Goal: Transaction & Acquisition: Purchase product/service

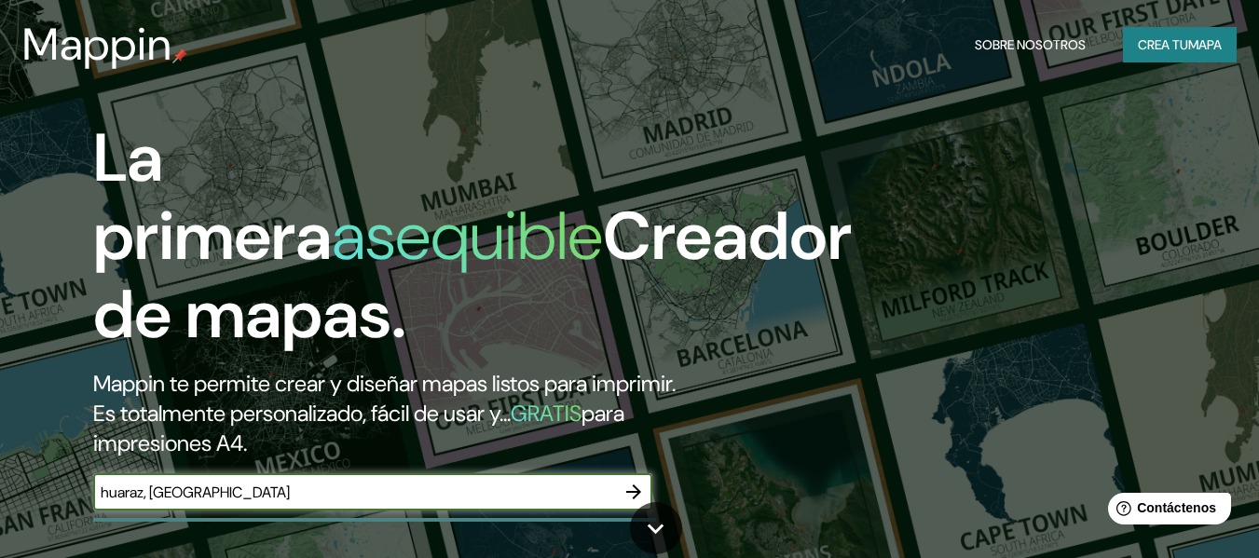
type input "huaraz, [GEOGRAPHIC_DATA]"
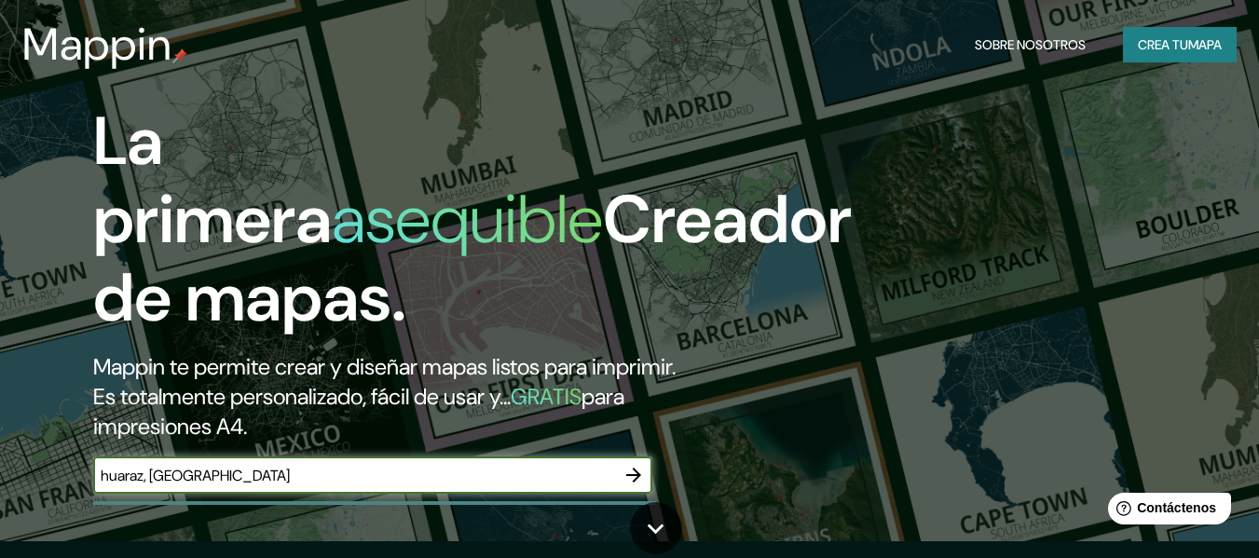
scroll to position [11, 0]
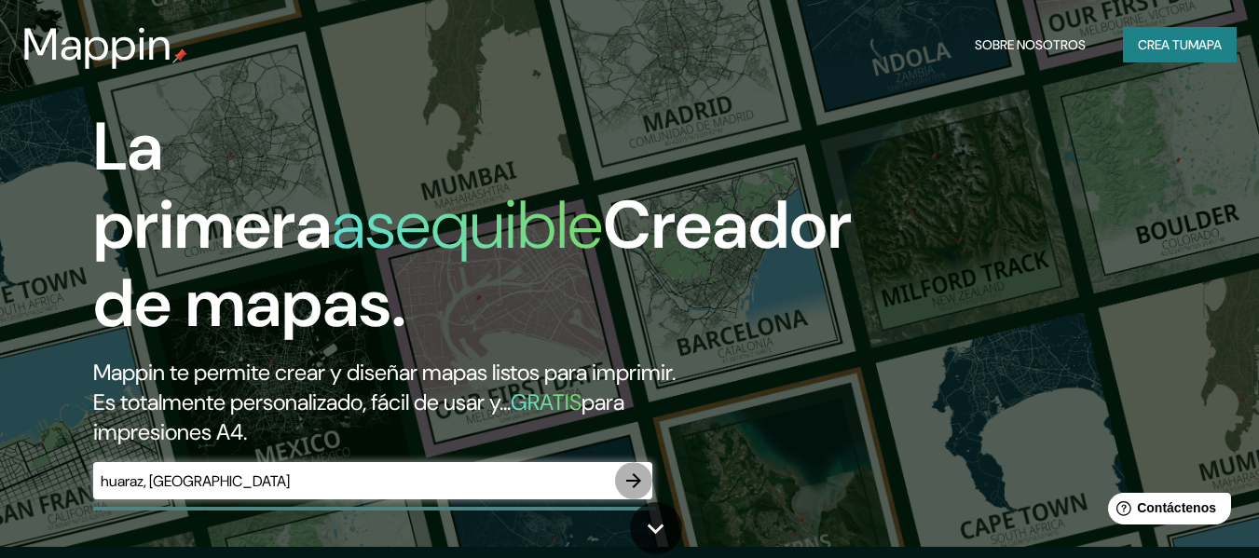
click at [628, 473] on icon "button" at bounding box center [633, 481] width 22 height 22
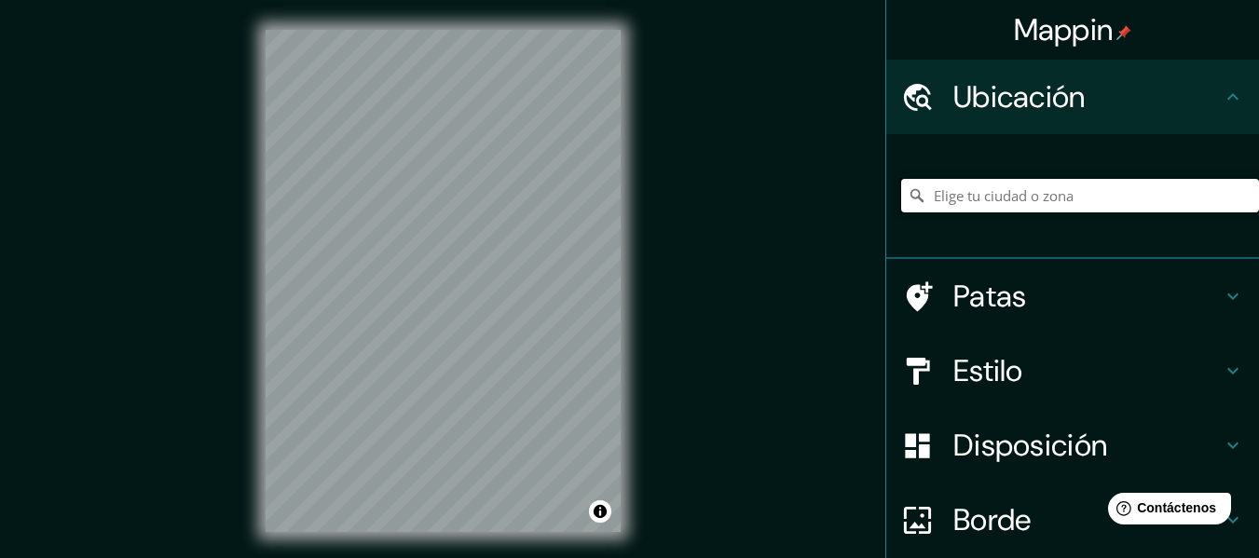
click at [1055, 198] on input "Elige tu ciudad o zona" at bounding box center [1080, 196] width 358 height 34
click at [1197, 197] on input "Independencia, [GEOGRAPHIC_DATA], [GEOGRAPHIC_DATA], [GEOGRAPHIC_DATA]" at bounding box center [1080, 196] width 358 height 34
click at [199, 149] on div "Mappin Ubicación Independencia, [GEOGRAPHIC_DATA], [GEOGRAPHIC_DATA], [GEOGRAPH…" at bounding box center [629, 296] width 1259 height 592
click at [1067, 193] on input "Independencia, [GEOGRAPHIC_DATA], [GEOGRAPHIC_DATA], [GEOGRAPHIC_DATA]" at bounding box center [1080, 196] width 358 height 34
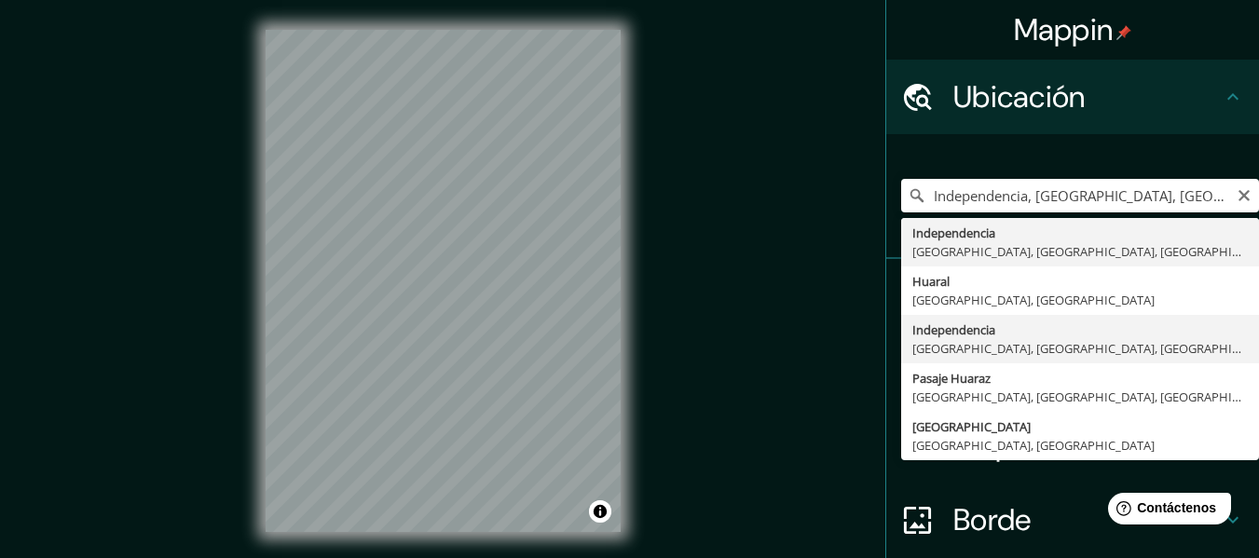
type input "Independencia, [GEOGRAPHIC_DATA], [GEOGRAPHIC_DATA], [GEOGRAPHIC_DATA]"
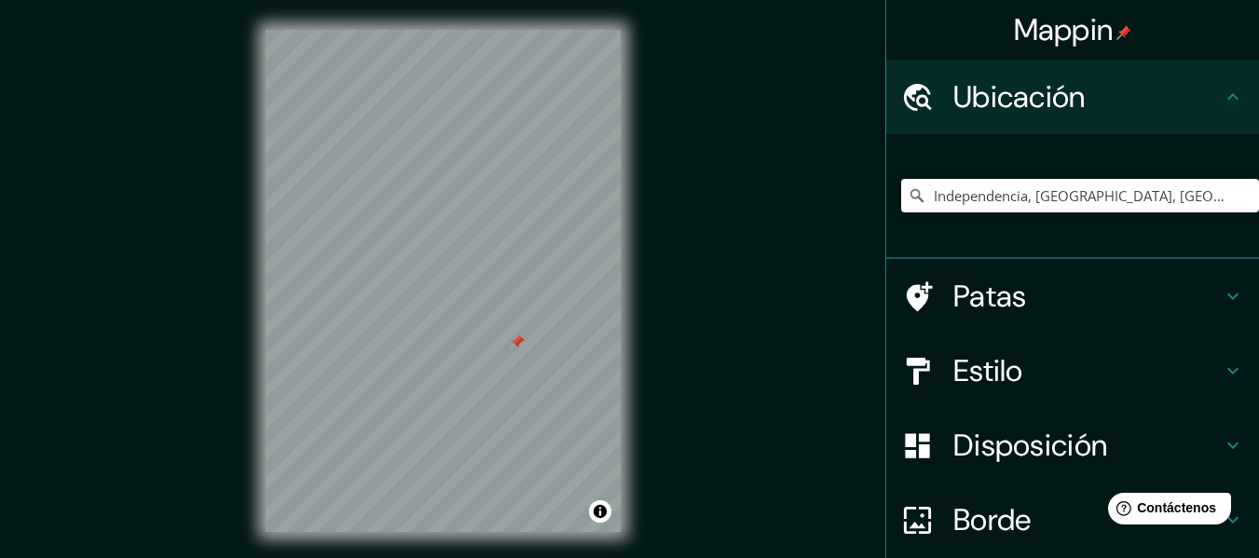
click at [517, 335] on div at bounding box center [517, 342] width 15 height 15
click at [1237, 196] on icon "Claro" at bounding box center [1244, 195] width 15 height 15
click at [1065, 200] on input "Elige tu ciudad o zona" at bounding box center [1080, 196] width 358 height 34
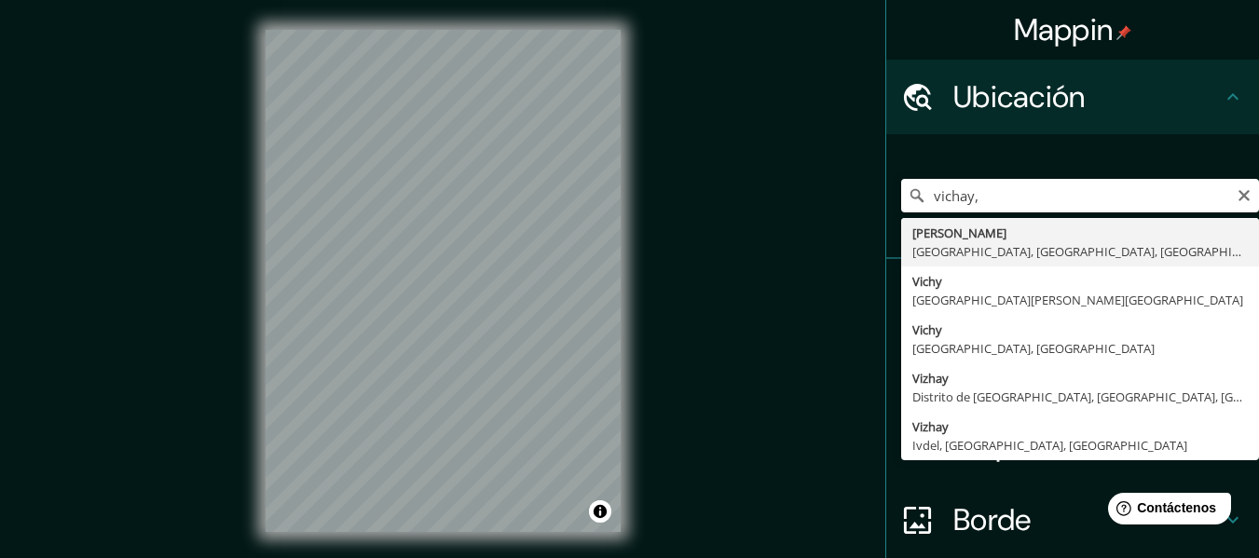
type input "[PERSON_NAME], [GEOGRAPHIC_DATA], [GEOGRAPHIC_DATA], [GEOGRAPHIC_DATA]"
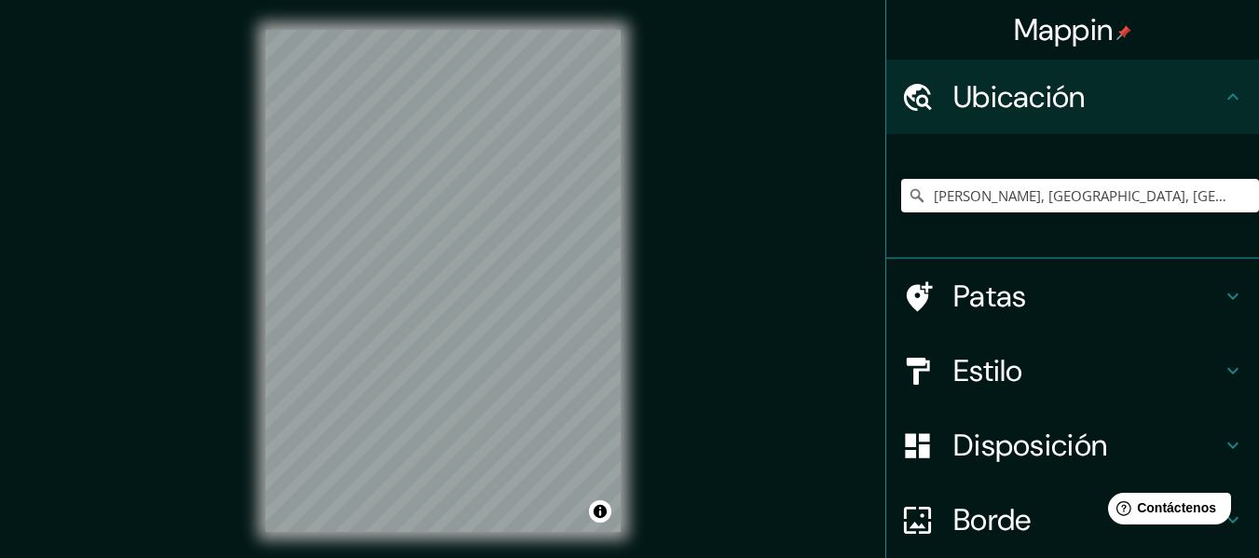
click at [1036, 362] on h4 "Estilo" at bounding box center [1087, 370] width 268 height 37
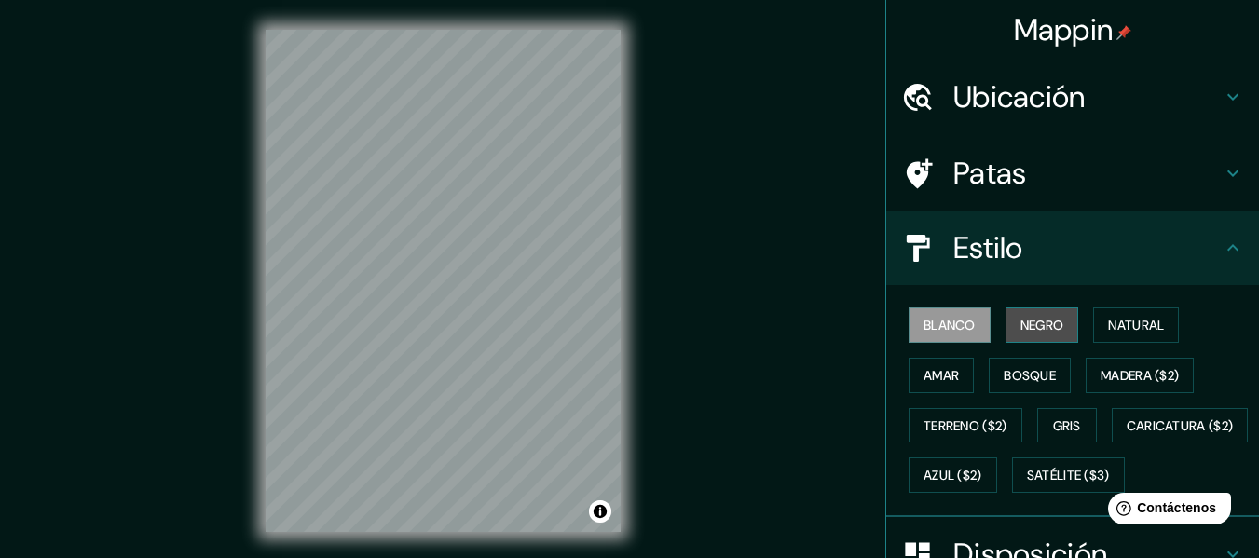
click at [1021, 323] on font "Negro" at bounding box center [1042, 325] width 44 height 17
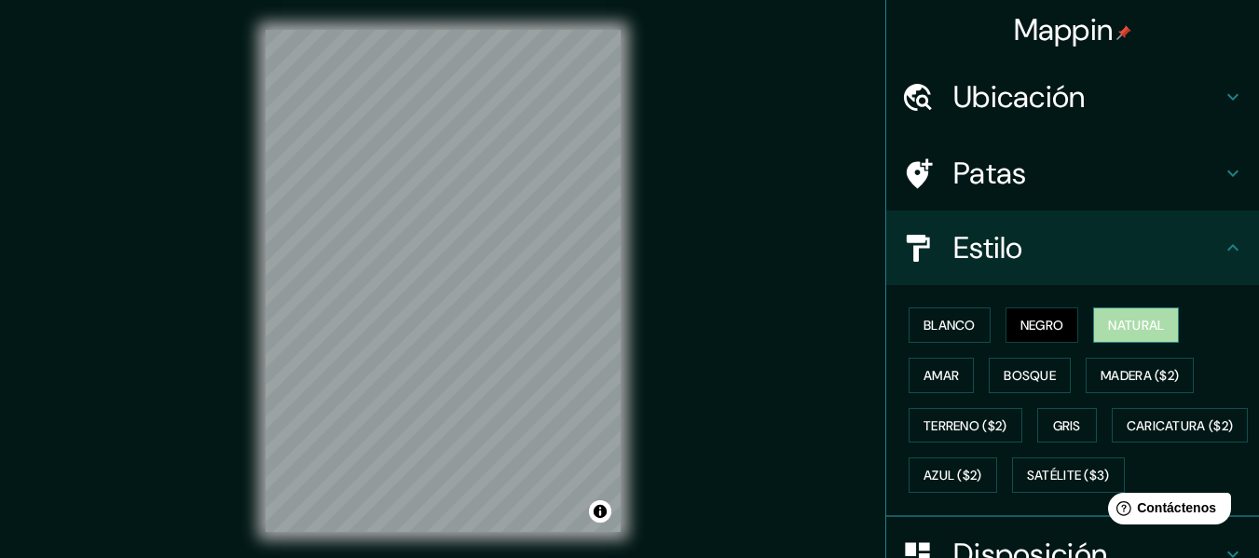
click at [1108, 329] on font "Natural" at bounding box center [1136, 325] width 56 height 17
click at [1052, 79] on font "Ubicación" at bounding box center [1019, 96] width 132 height 39
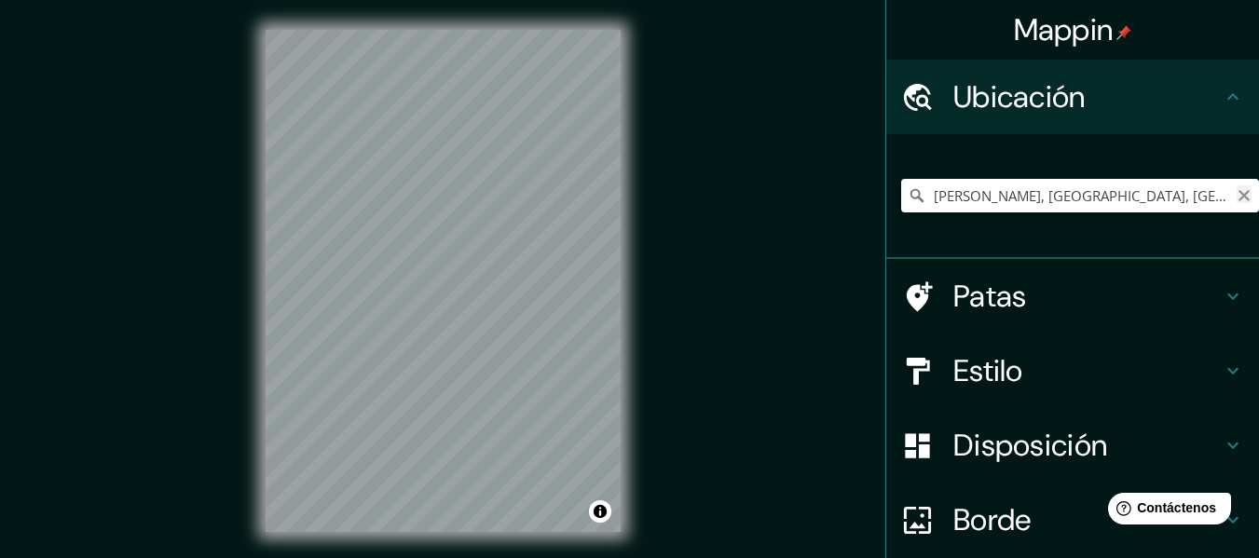
click at [1238, 194] on icon "Claro" at bounding box center [1243, 195] width 11 height 11
click at [1077, 199] on input "Elige tu ciudad o zona" at bounding box center [1080, 196] width 358 height 34
type input "j"
type input "b"
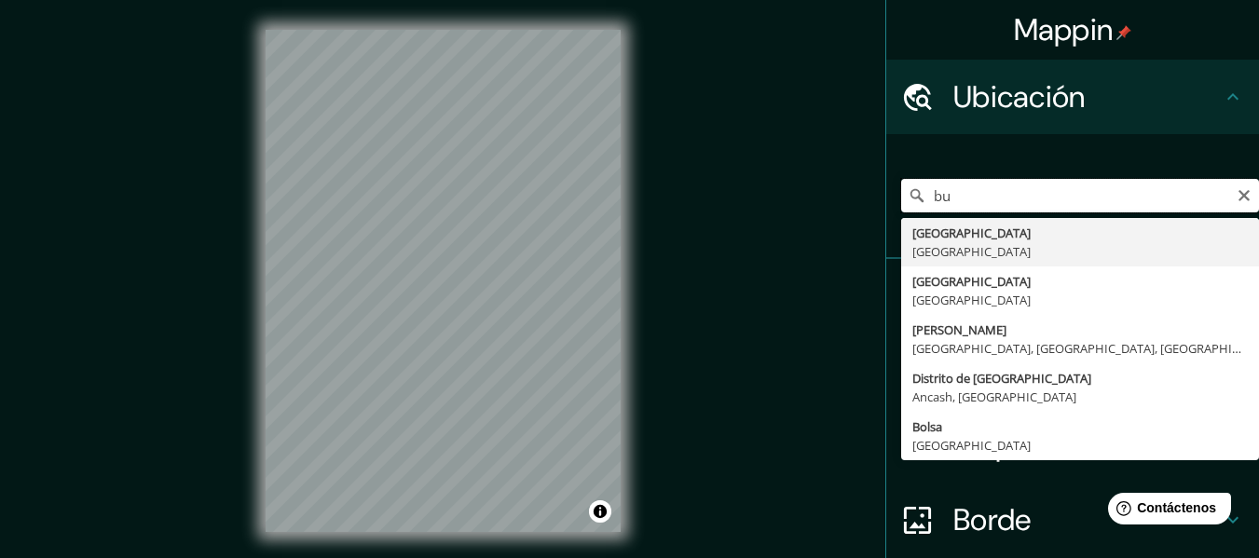
type input "b"
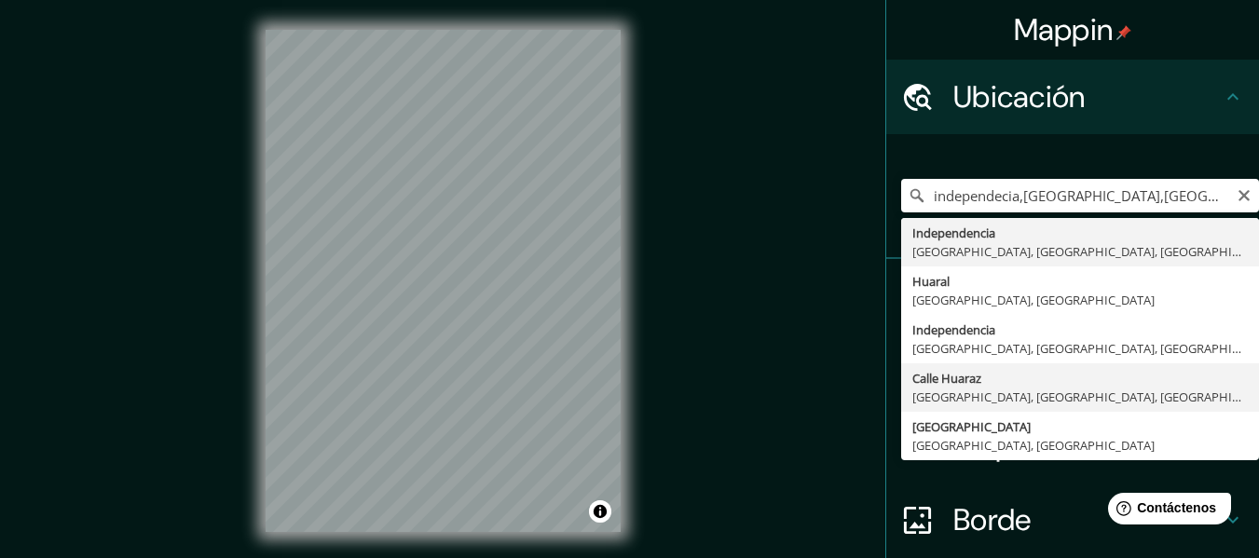
type input "[GEOGRAPHIC_DATA], [GEOGRAPHIC_DATA], [GEOGRAPHIC_DATA], [GEOGRAPHIC_DATA]"
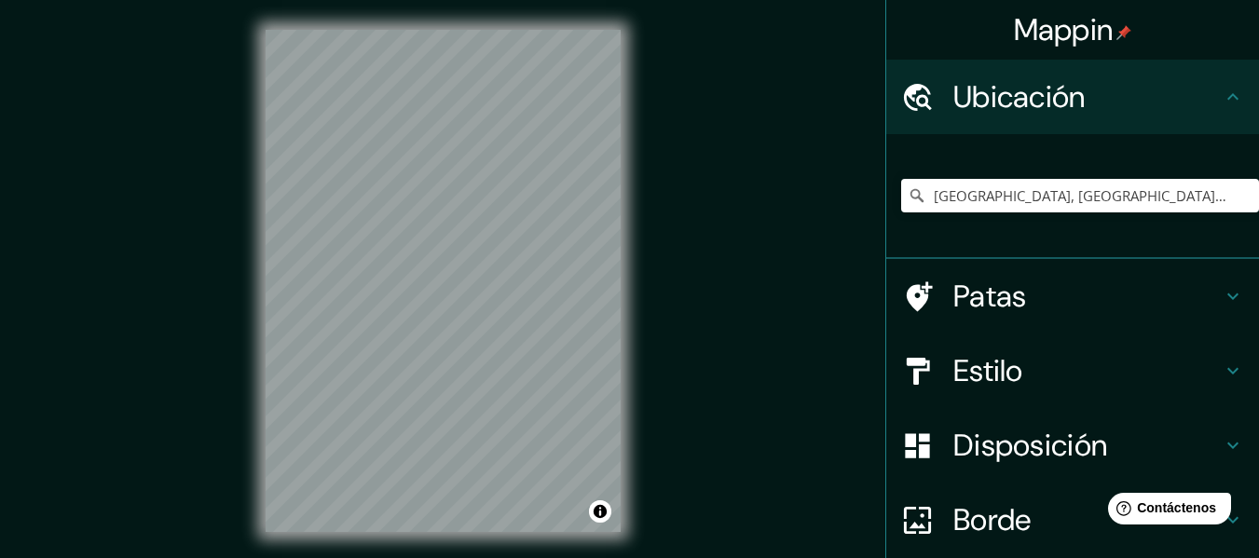
click at [344, 557] on html "Mappin Ubicación [GEOGRAPHIC_DATA], [GEOGRAPHIC_DATA], [GEOGRAPHIC_DATA], [GEOG…" at bounding box center [629, 279] width 1259 height 558
click at [530, 7] on div "© Mapbox © OpenStreetMap Improve this map" at bounding box center [443, 281] width 415 height 562
click at [983, 201] on input "[GEOGRAPHIC_DATA], [GEOGRAPHIC_DATA], [GEOGRAPHIC_DATA], [GEOGRAPHIC_DATA]" at bounding box center [1080, 196] width 358 height 34
click at [1237, 199] on icon "Claro" at bounding box center [1244, 195] width 15 height 15
click at [1067, 203] on input "Elige tu ciudad o zona" at bounding box center [1080, 196] width 358 height 34
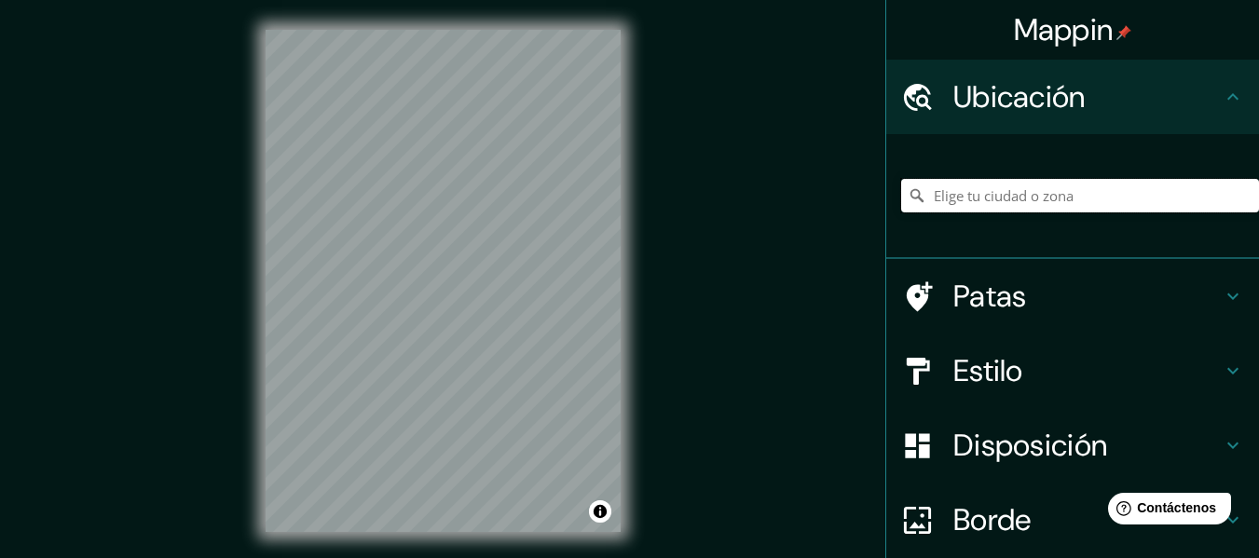
paste input "-9.495400891806018, -77.54067733515214"
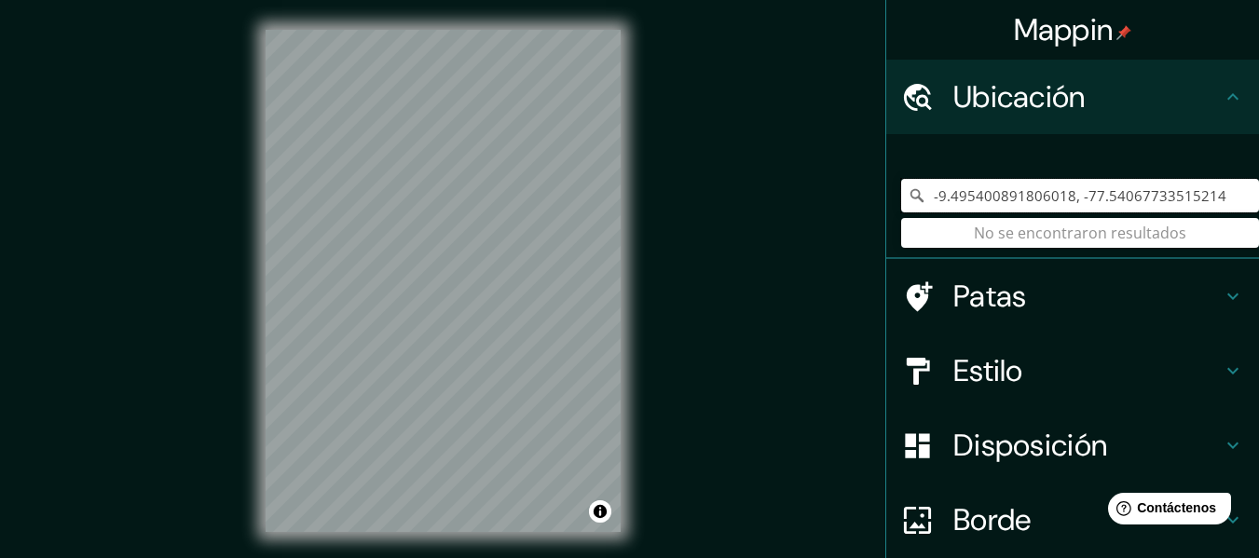
type input "-9.495400891806018, -77.54067733515214"
drag, startPoint x: 1200, startPoint y: 198, endPoint x: 826, endPoint y: 212, distance: 374.8
click at [826, 212] on div "Mappin Ubicación -9.495400891806018, -77.54067733515214 No se encontraron resul…" at bounding box center [629, 296] width 1259 height 592
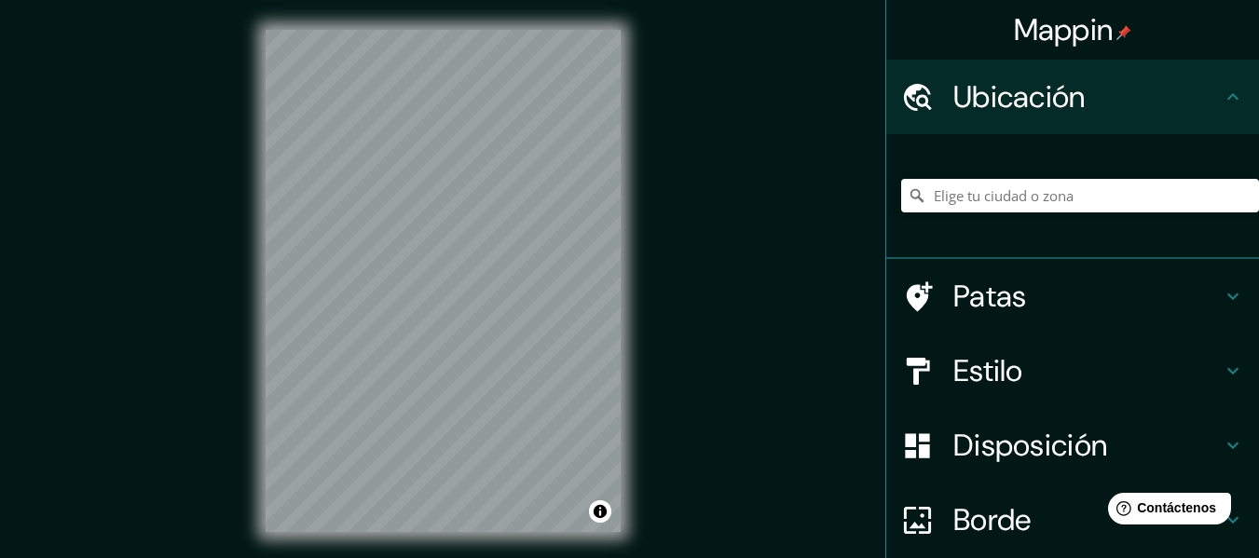
click at [995, 372] on font "Estilo" at bounding box center [988, 370] width 70 height 39
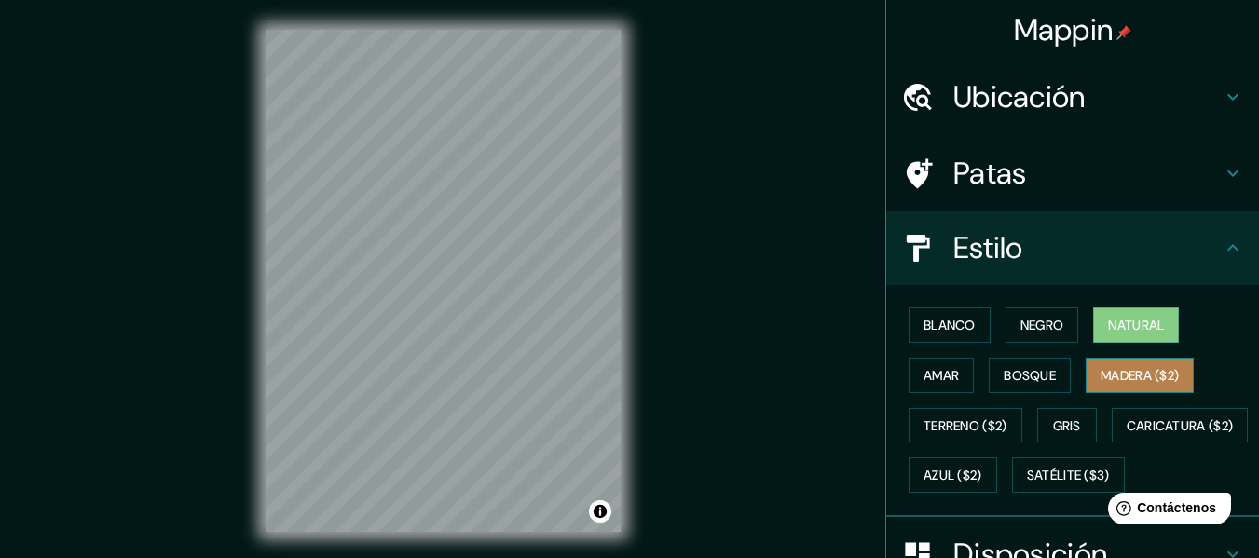
click at [1086, 375] on button "Madera ($2)" at bounding box center [1140, 375] width 108 height 35
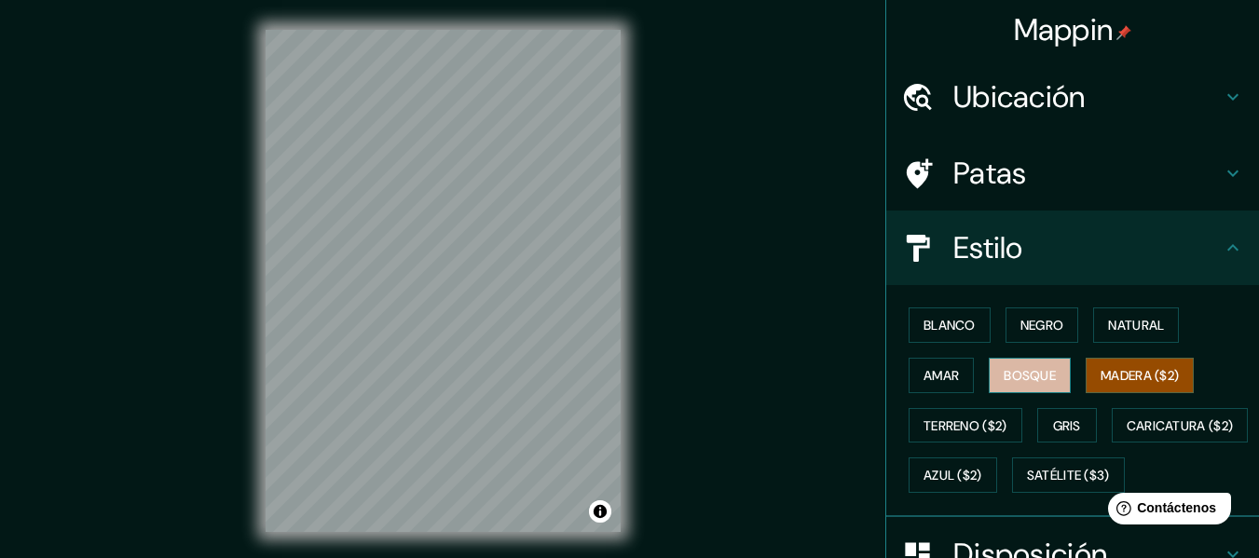
click at [1032, 371] on font "Bosque" at bounding box center [1030, 375] width 52 height 17
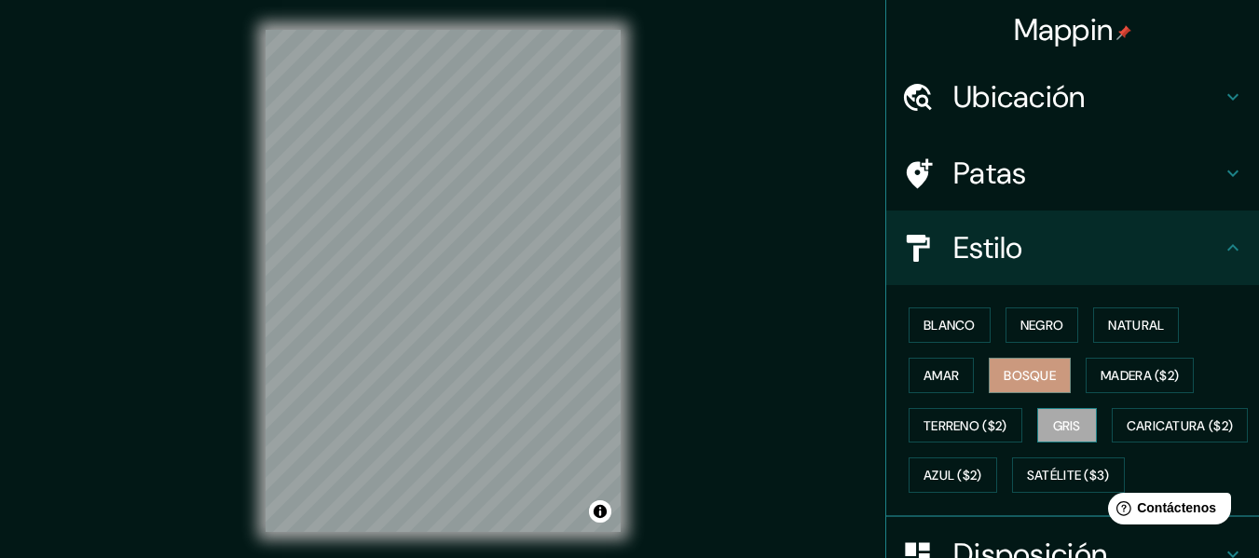
click at [1053, 424] on font "Gris" at bounding box center [1067, 425] width 28 height 17
click at [934, 372] on font "Amar" at bounding box center [940, 375] width 35 height 17
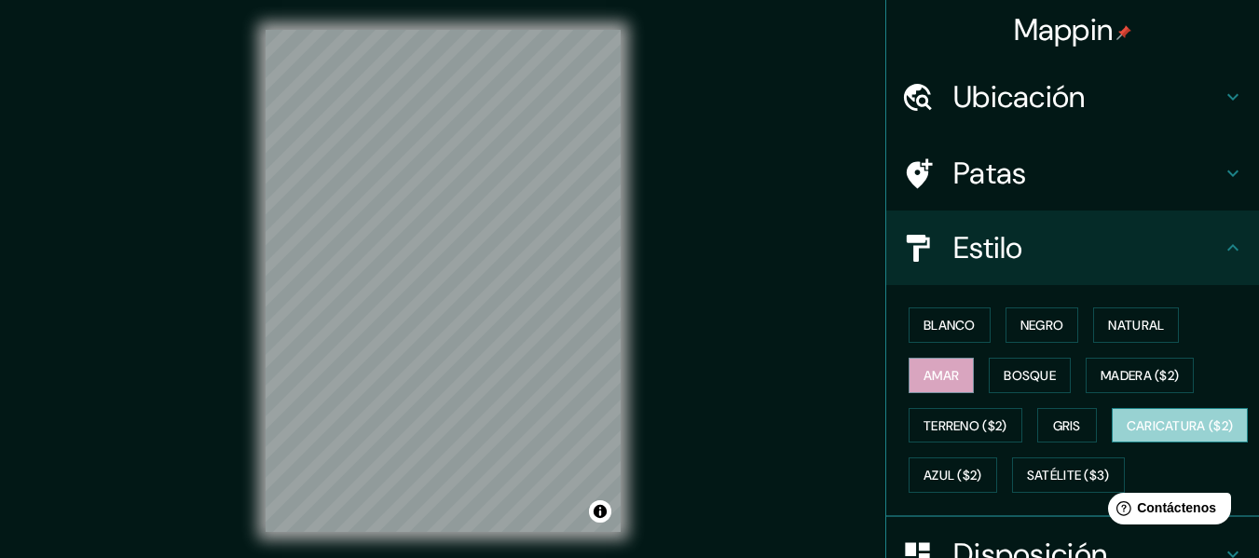
click at [1127, 438] on font "Caricatura ($2)" at bounding box center [1180, 426] width 107 height 24
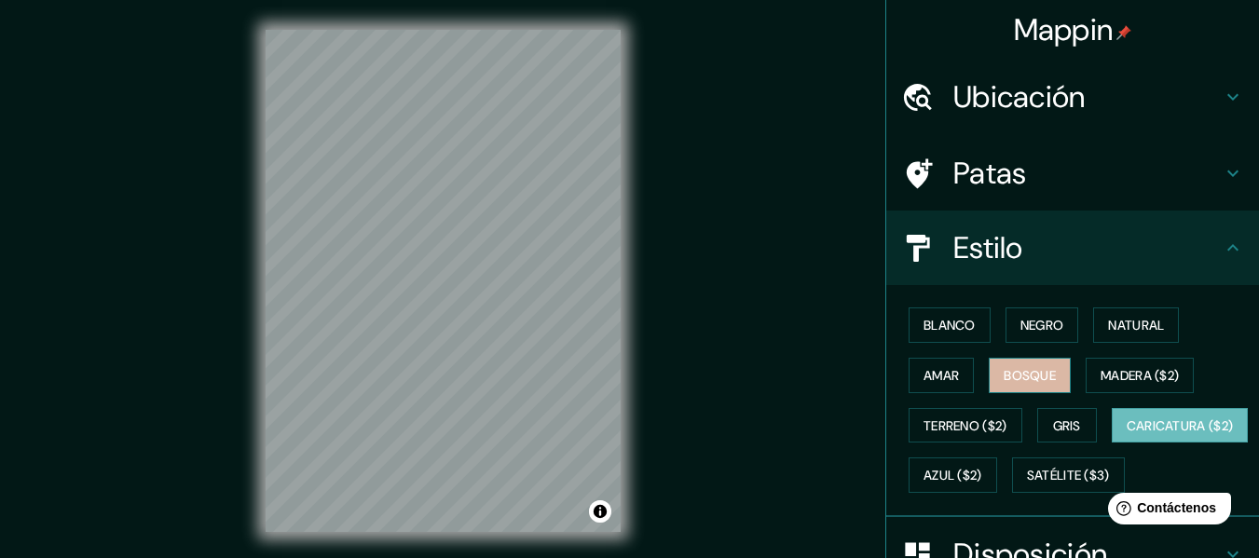
click at [1012, 372] on font "Bosque" at bounding box center [1030, 375] width 52 height 17
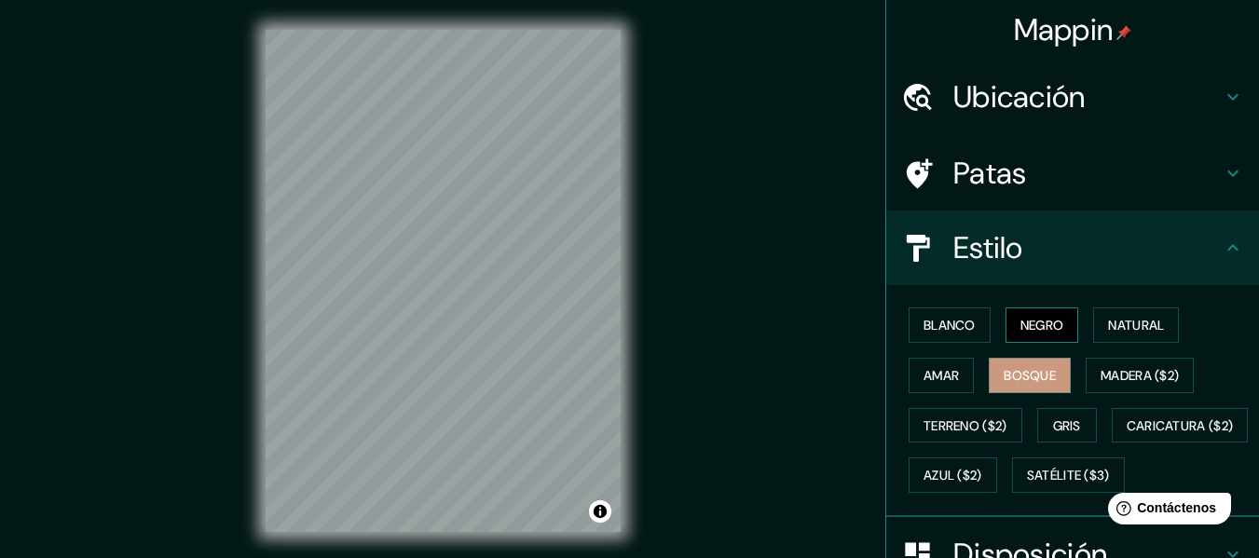
click at [1035, 325] on font "Negro" at bounding box center [1042, 325] width 44 height 17
click at [1119, 326] on font "Natural" at bounding box center [1136, 325] width 56 height 17
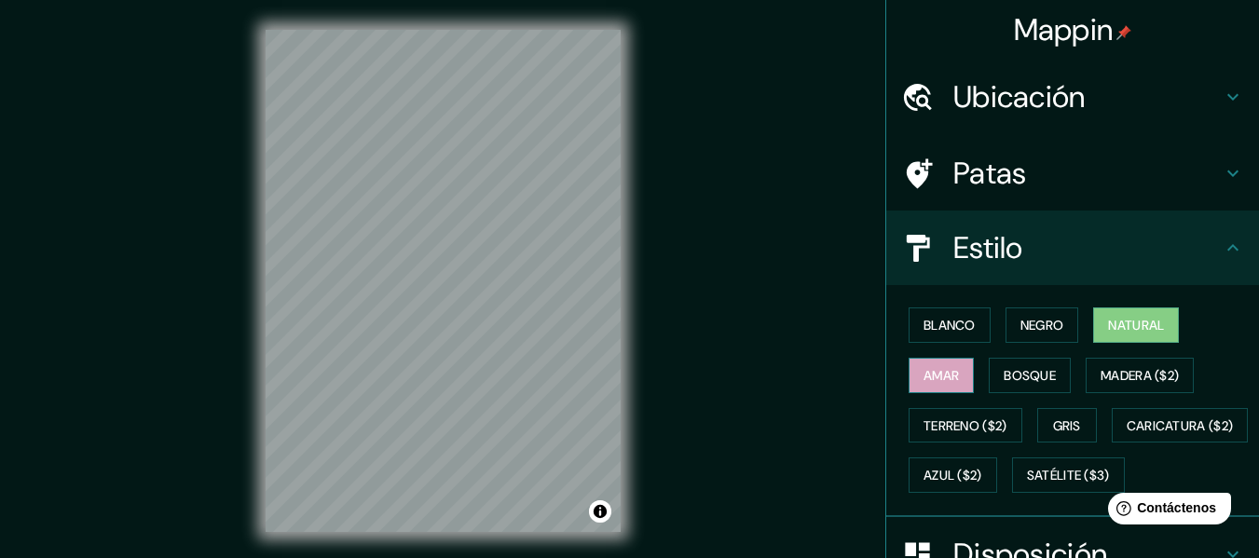
click at [931, 370] on font "Amar" at bounding box center [940, 375] width 35 height 17
click at [940, 316] on font "Blanco" at bounding box center [949, 325] width 52 height 24
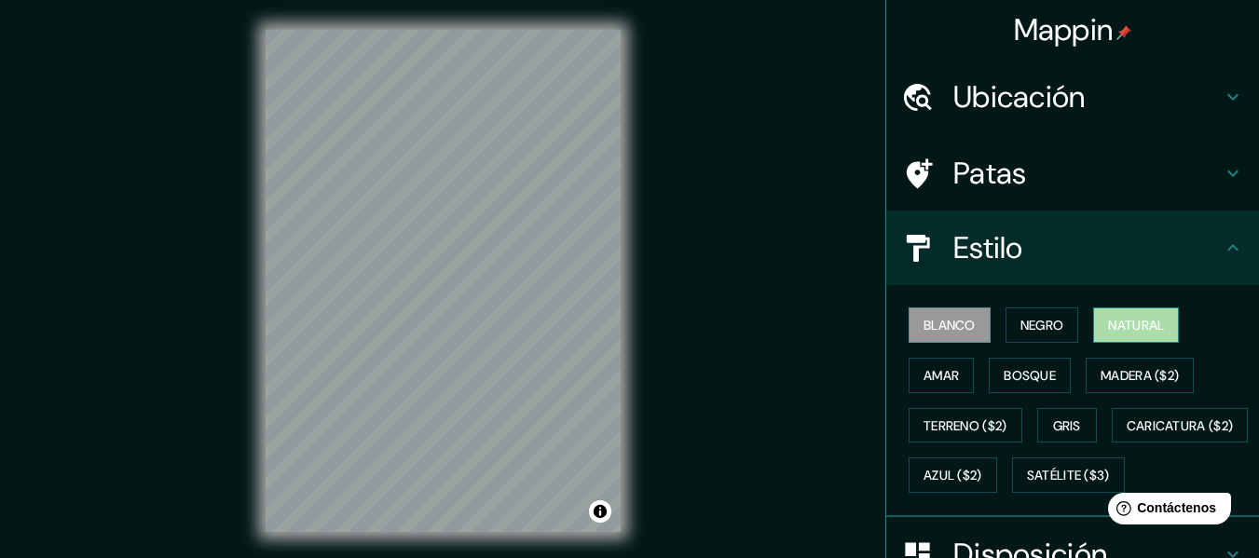
click at [1124, 332] on font "Natural" at bounding box center [1136, 325] width 56 height 17
click at [954, 325] on font "Blanco" at bounding box center [949, 325] width 52 height 17
click at [1122, 344] on div "Blanco Negro Natural Amar Bosque Madera ($2) Terreno ($2) Gris Caricatura ($2) …" at bounding box center [1080, 400] width 358 height 200
click at [1108, 321] on font "Natural" at bounding box center [1136, 325] width 56 height 17
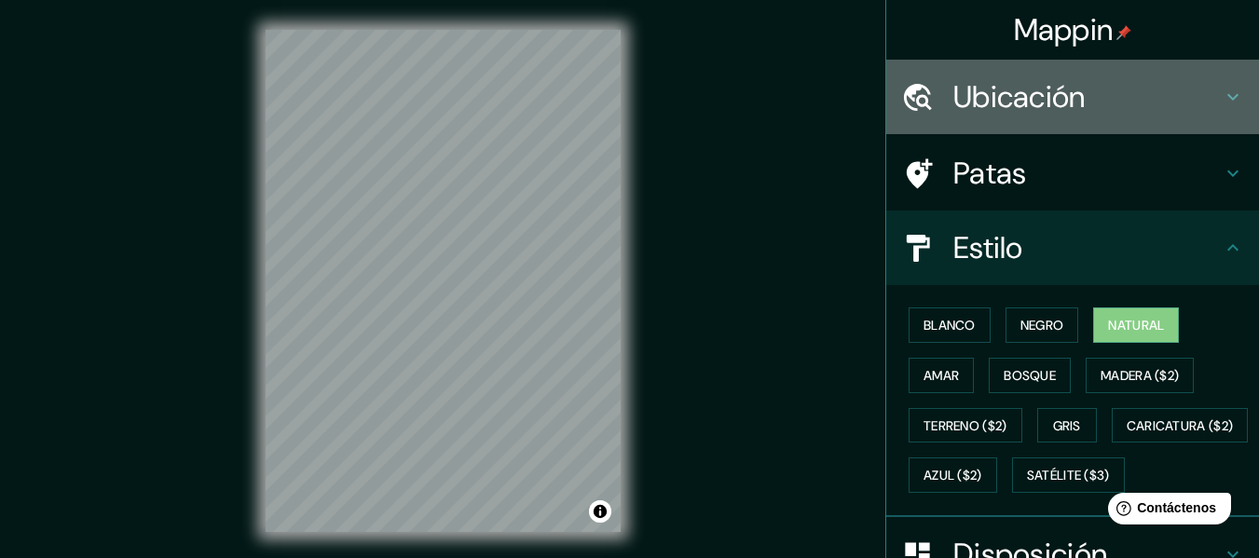
click at [1046, 88] on font "Ubicación" at bounding box center [1019, 96] width 132 height 39
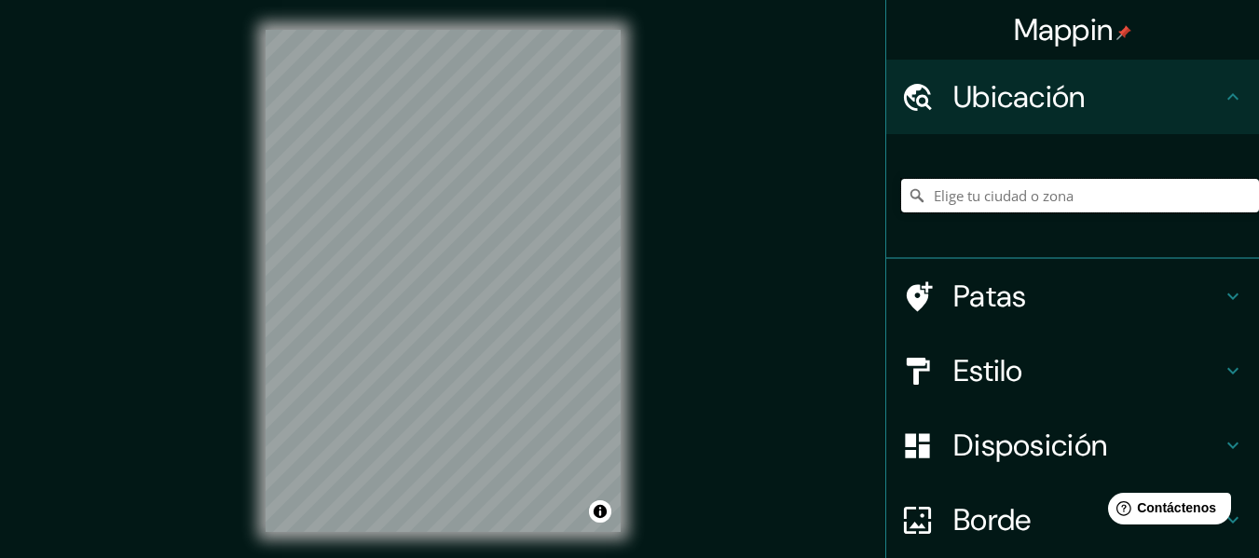
click at [1014, 194] on input "Elige tu ciudad o zona" at bounding box center [1080, 196] width 358 height 34
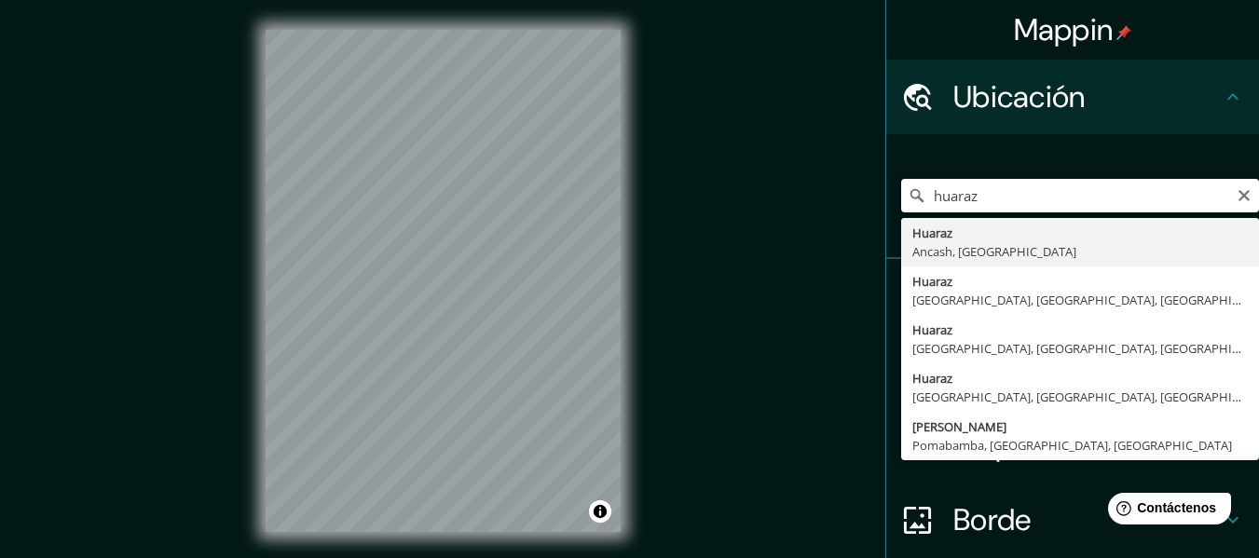
type input "Huaraz, [GEOGRAPHIC_DATA], [GEOGRAPHIC_DATA]"
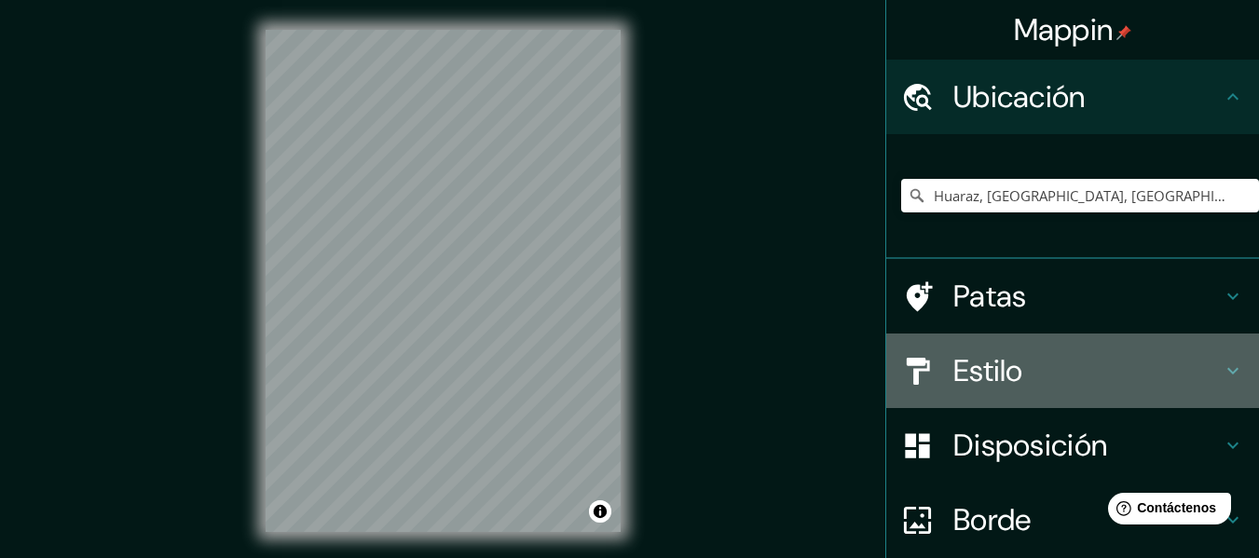
click at [1100, 372] on h4 "Estilo" at bounding box center [1087, 370] width 268 height 37
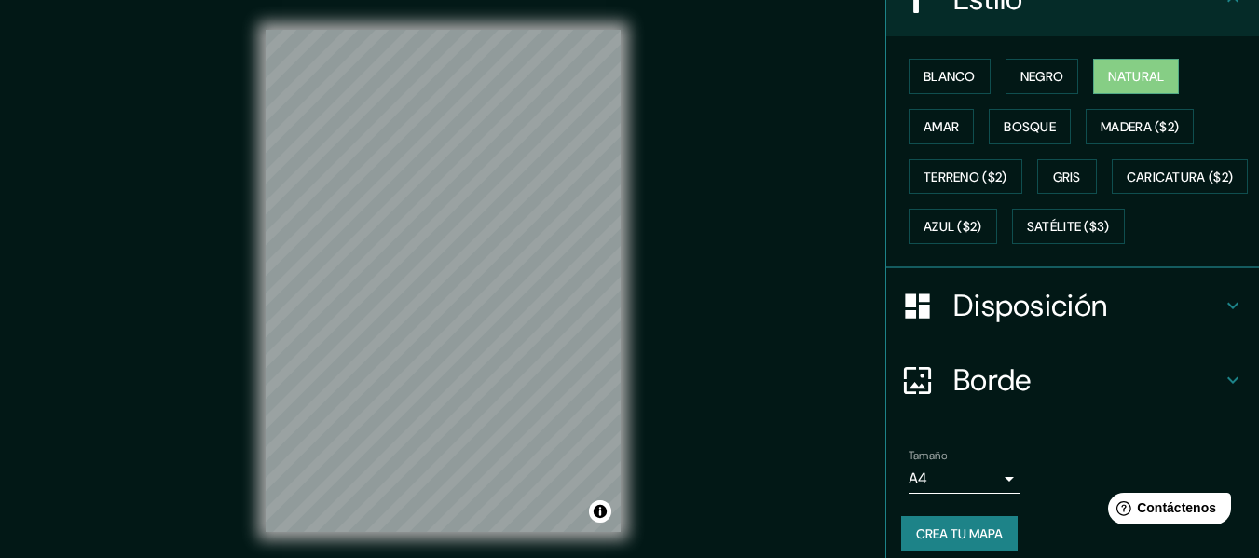
scroll to position [314, 0]
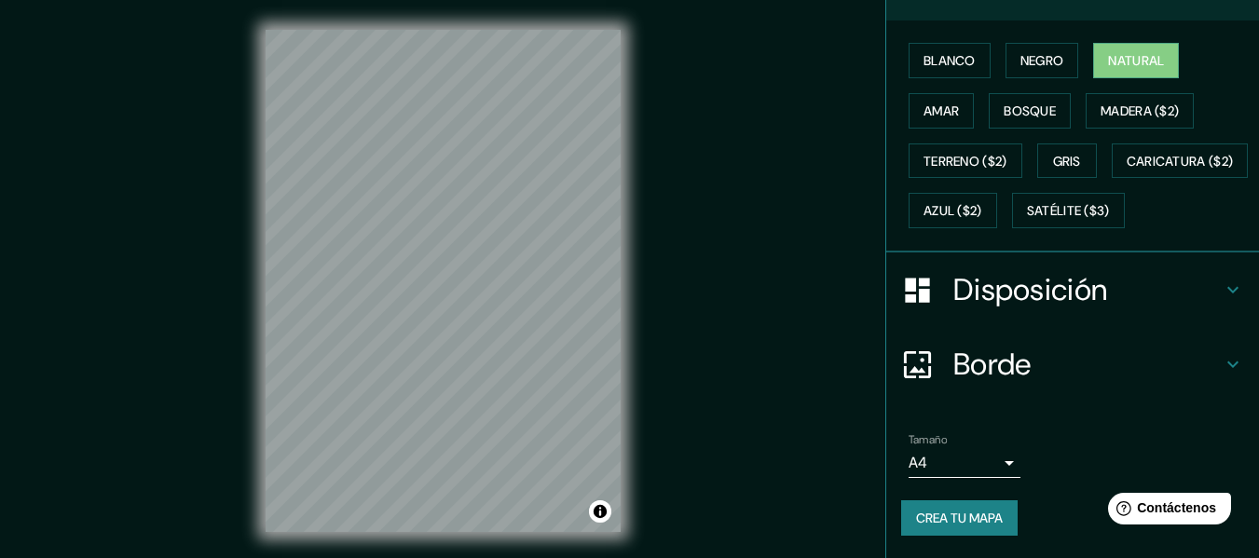
click at [978, 458] on body "Mappin Ubicación Huaraz, Ancash, [GEOGRAPHIC_DATA] Patas Estilo Blanco Negro Na…" at bounding box center [629, 279] width 1259 height 558
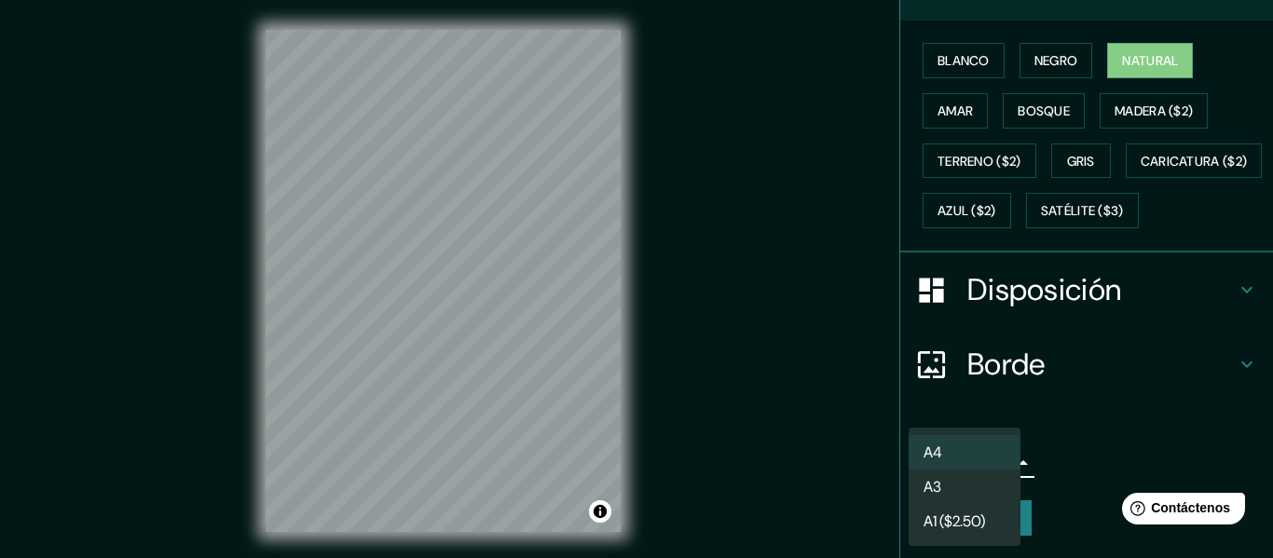
click at [940, 489] on font "A3" at bounding box center [932, 487] width 18 height 20
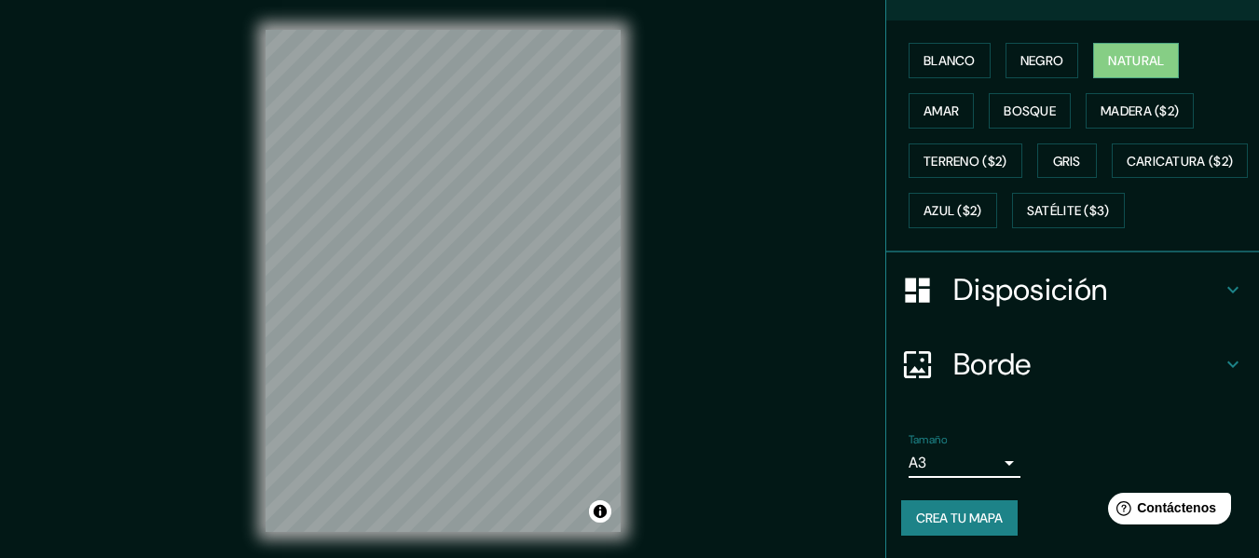
click at [945, 465] on body "Mappin Ubicación Huaraz, Ancash, [GEOGRAPHIC_DATA] Patas Estilo Blanco Negro Na…" at bounding box center [629, 279] width 1259 height 558
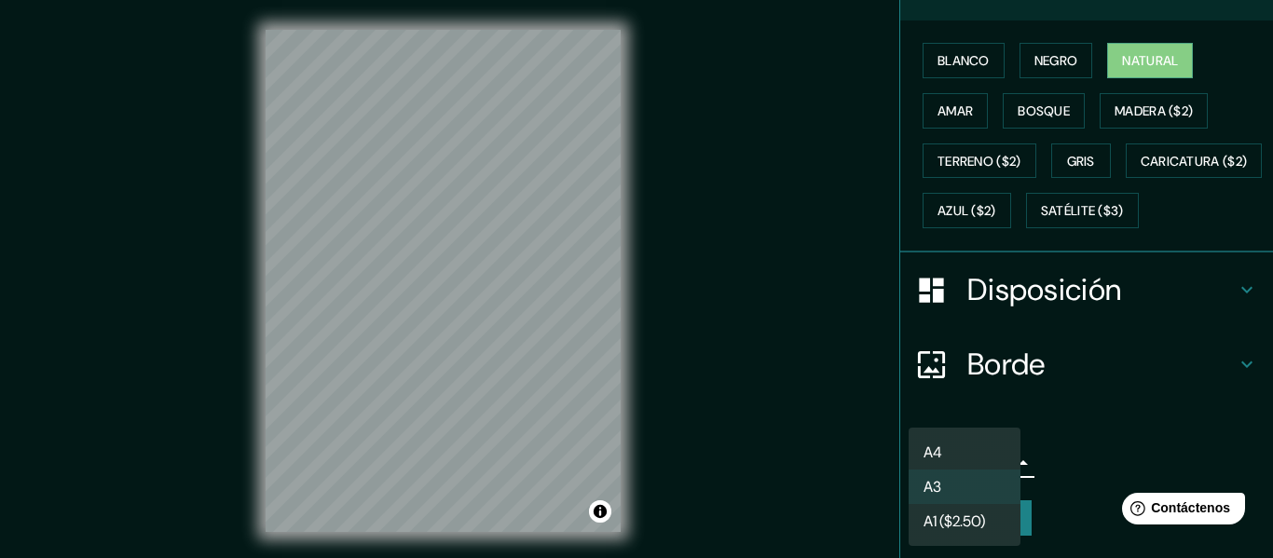
click at [945, 448] on li "A4" at bounding box center [965, 452] width 112 height 34
type input "single"
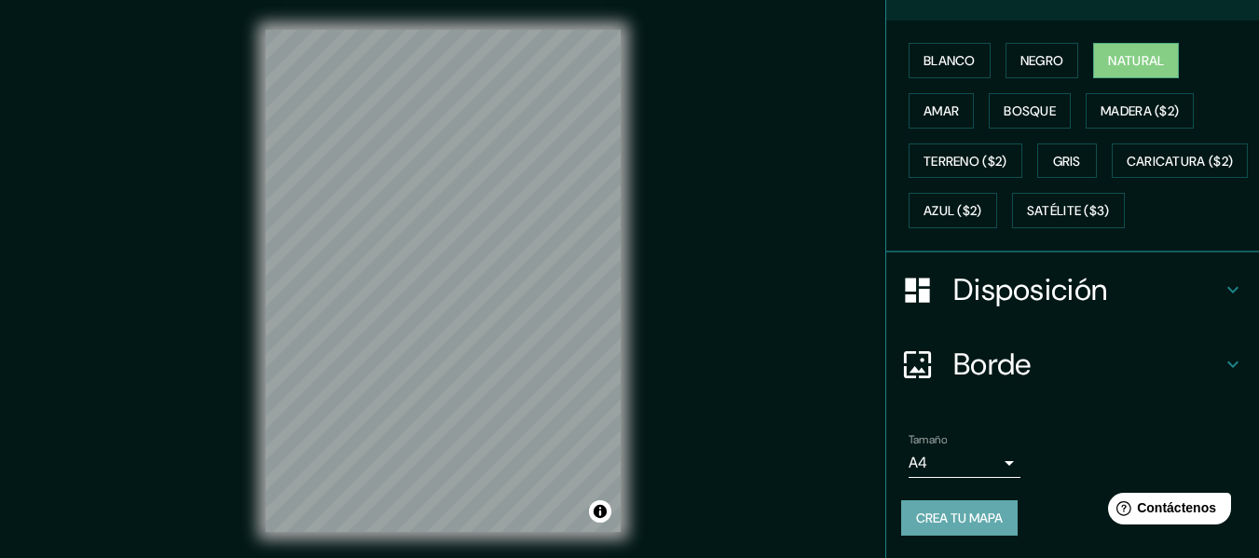
click at [934, 518] on font "Crea tu mapa" at bounding box center [959, 518] width 87 height 17
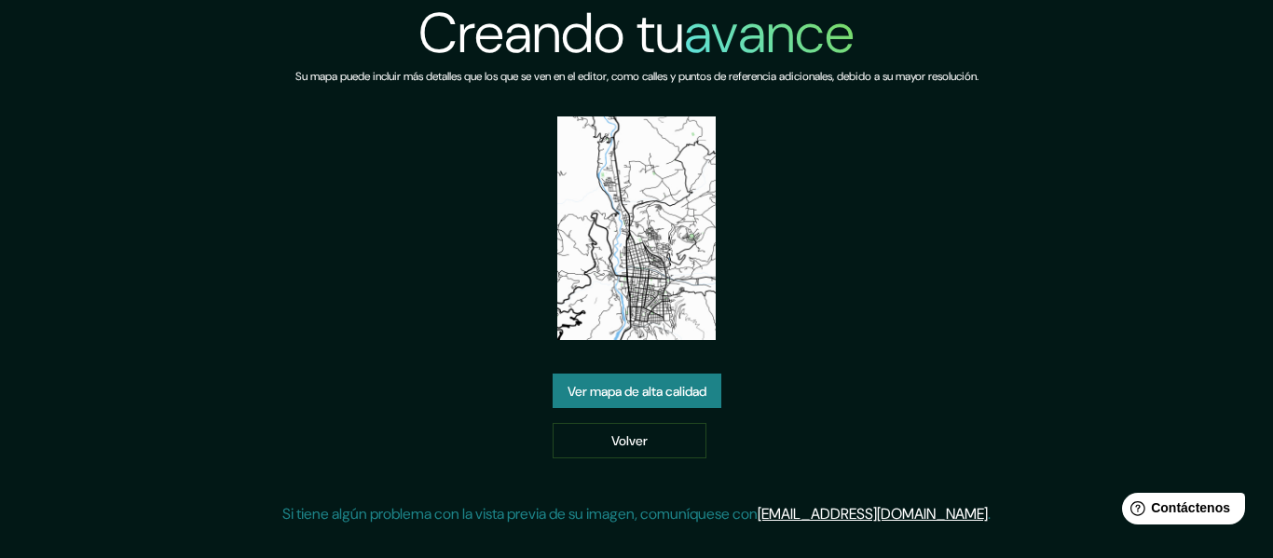
click at [637, 394] on font "Ver mapa de alta calidad" at bounding box center [636, 391] width 139 height 17
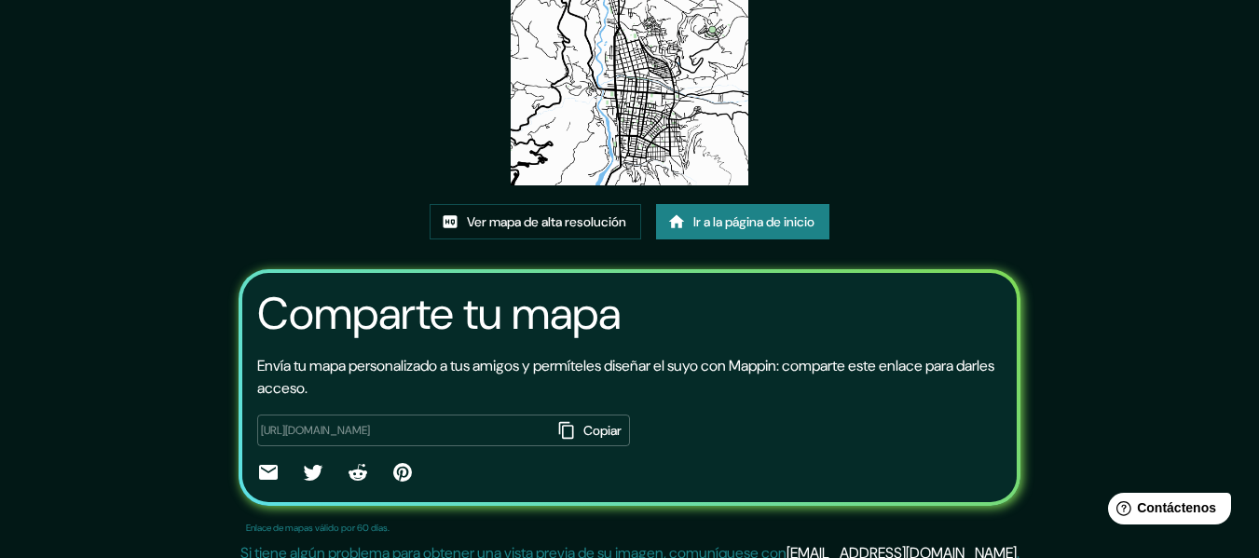
scroll to position [245, 0]
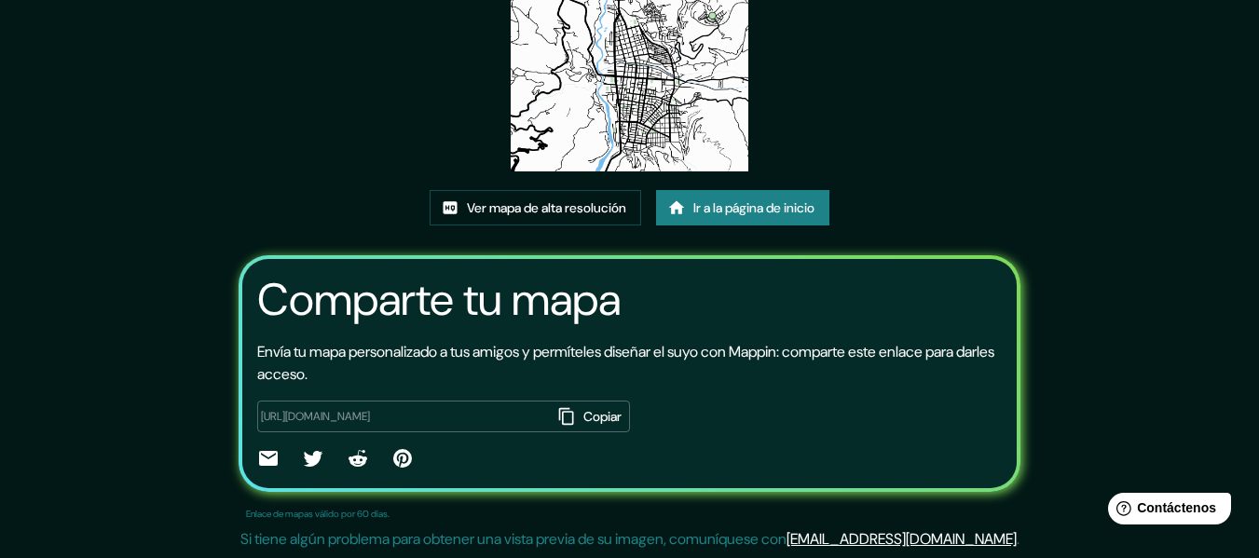
click at [583, 416] on font "Copiar" at bounding box center [602, 416] width 38 height 17
click at [259, 455] on icon at bounding box center [268, 458] width 19 height 15
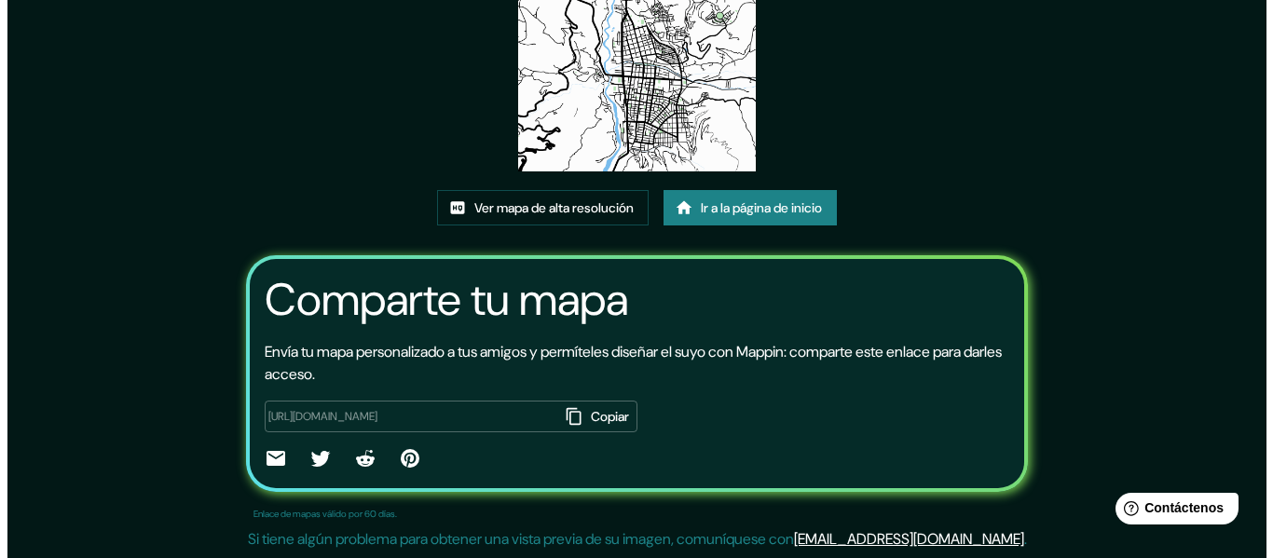
scroll to position [0, 0]
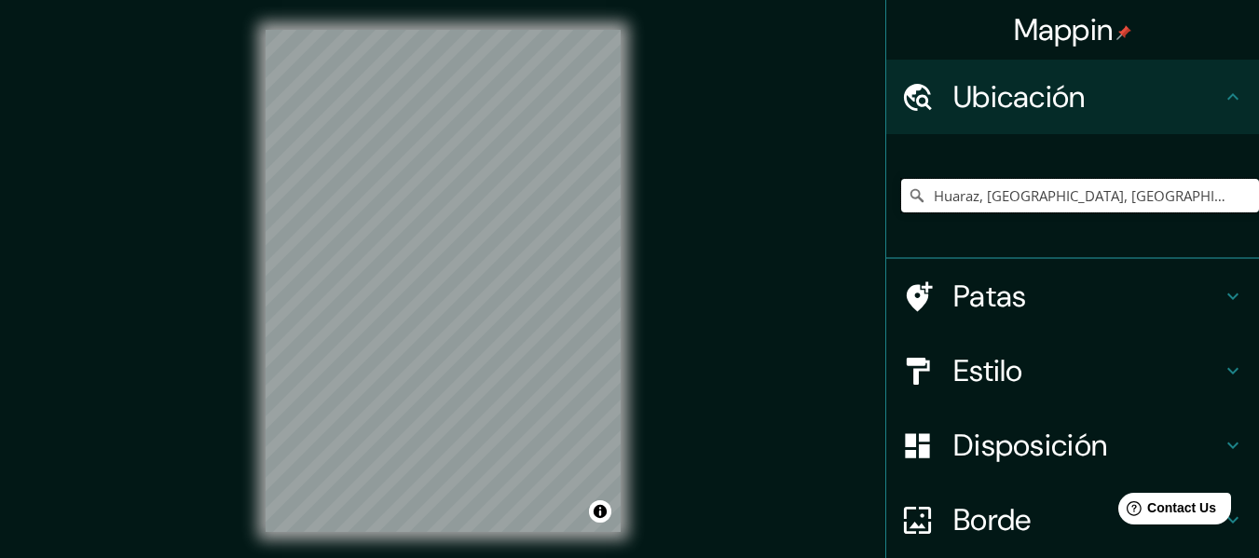
click at [1174, 199] on input "Huaraz, Ancash, Peru" at bounding box center [1080, 196] width 358 height 34
click at [1066, 190] on input "Huaraz, Ancash, Peru" at bounding box center [1080, 196] width 358 height 34
drag, startPoint x: 1060, startPoint y: 204, endPoint x: 1023, endPoint y: 199, distance: 37.6
click at [1023, 199] on input "Huaraz, Ancash, Peru" at bounding box center [1080, 196] width 358 height 34
drag, startPoint x: 1098, startPoint y: 187, endPoint x: 944, endPoint y: 197, distance: 154.0
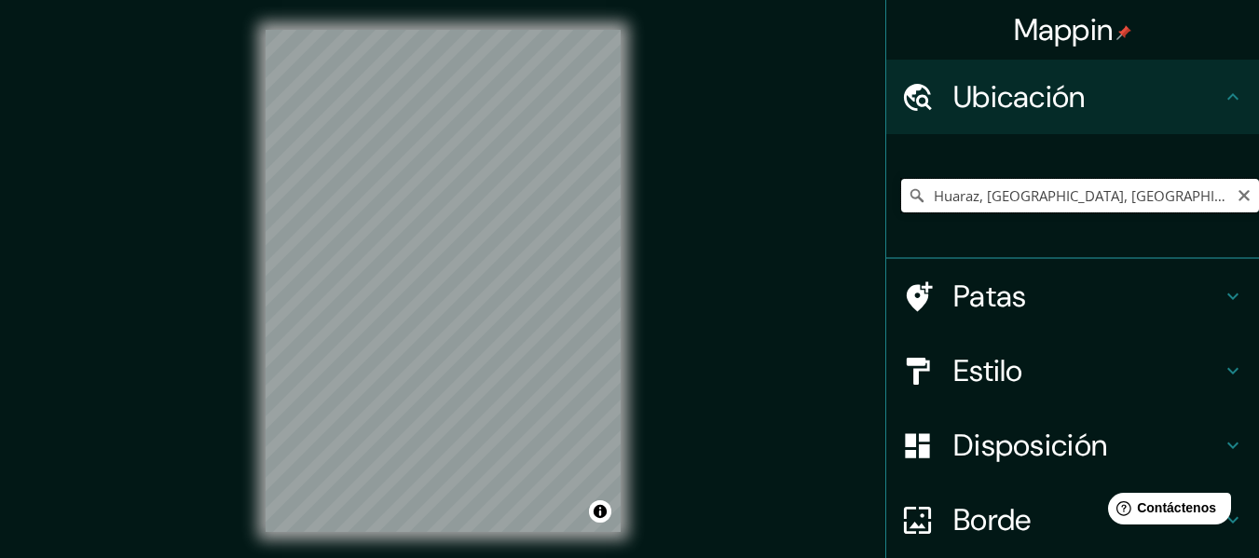
click at [944, 197] on input "Huaraz, Ancash, Peru" at bounding box center [1080, 196] width 358 height 34
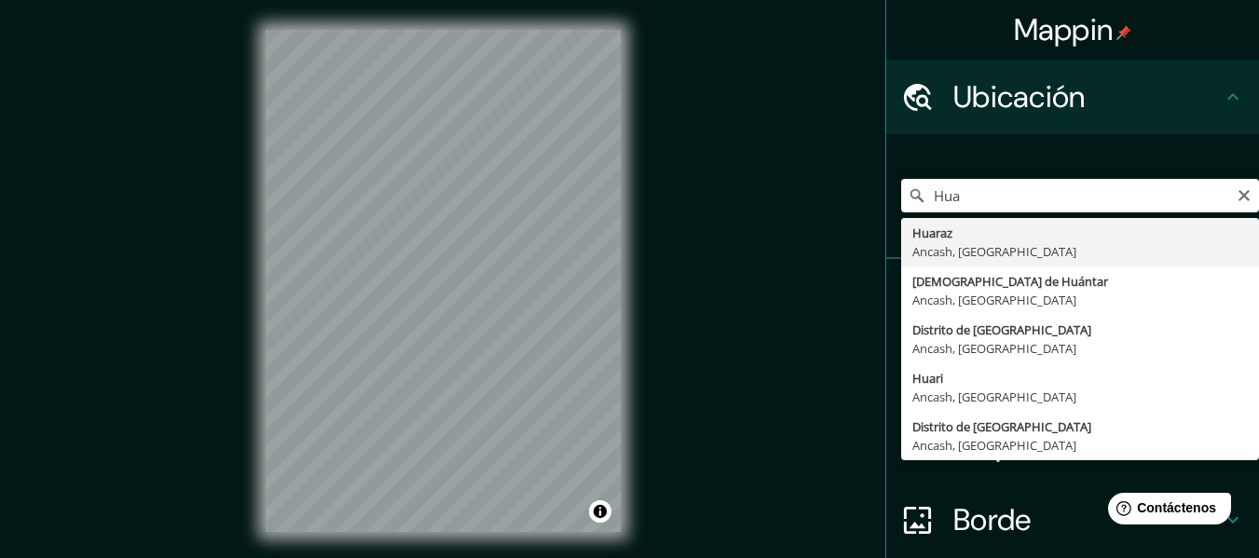
type input "Huaraz, Ancash, Peru"
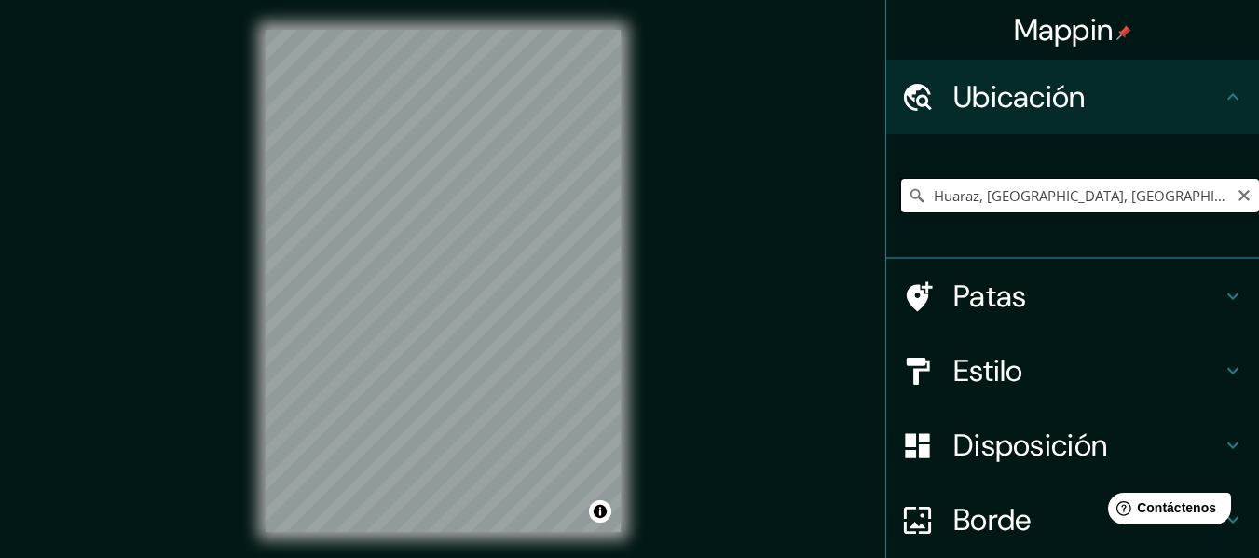
click at [1100, 198] on input "Huaraz, Ancash, Peru" at bounding box center [1080, 196] width 358 height 34
click at [1088, 388] on h4 "Estilo" at bounding box center [1087, 370] width 268 height 37
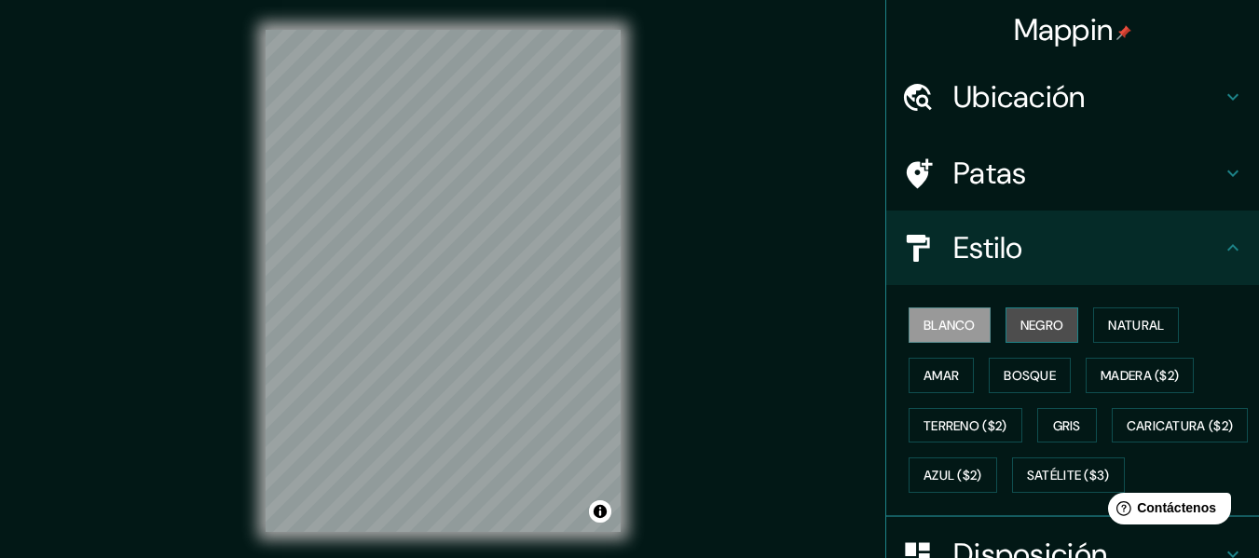
click at [1020, 327] on font "Negro" at bounding box center [1042, 325] width 44 height 17
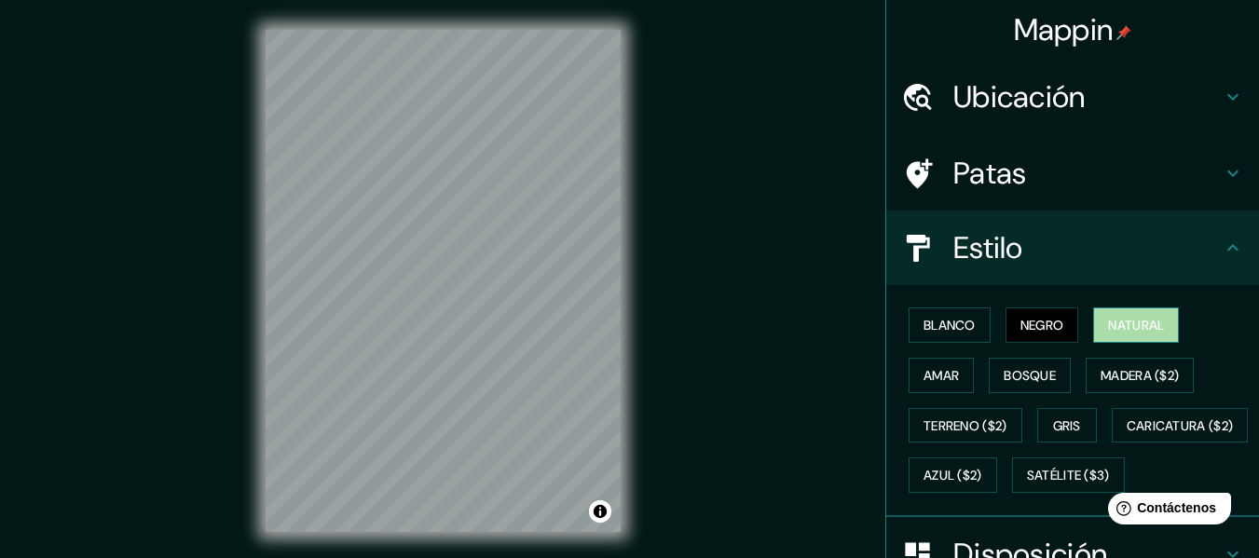
click at [1114, 324] on font "Natural" at bounding box center [1136, 325] width 56 height 17
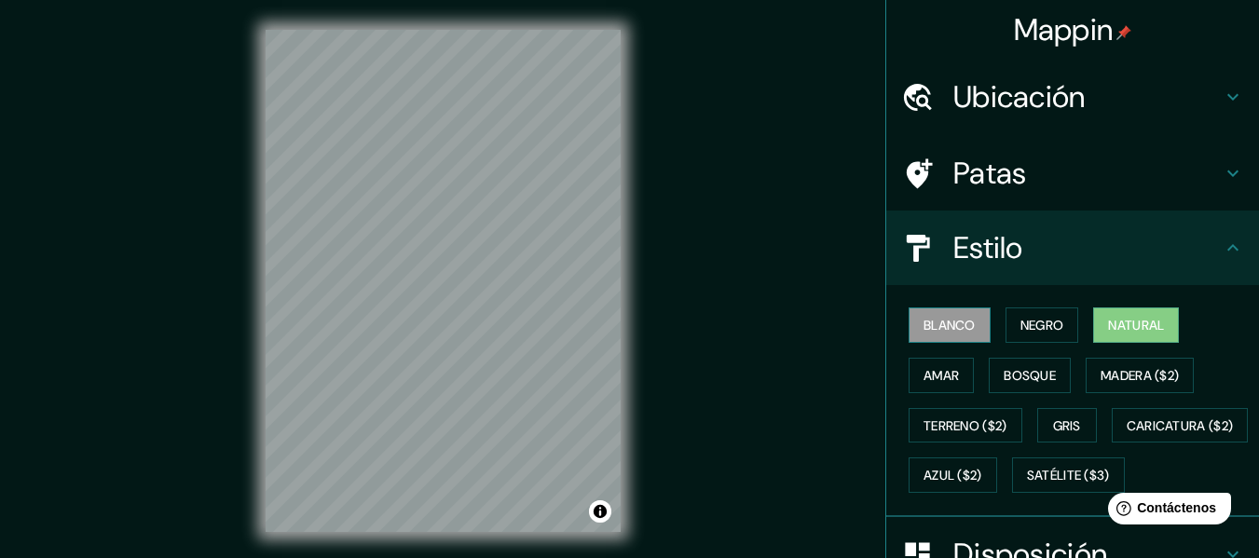
click at [953, 328] on font "Blanco" at bounding box center [949, 325] width 52 height 17
click at [1061, 89] on font "Ubicación" at bounding box center [1019, 96] width 132 height 39
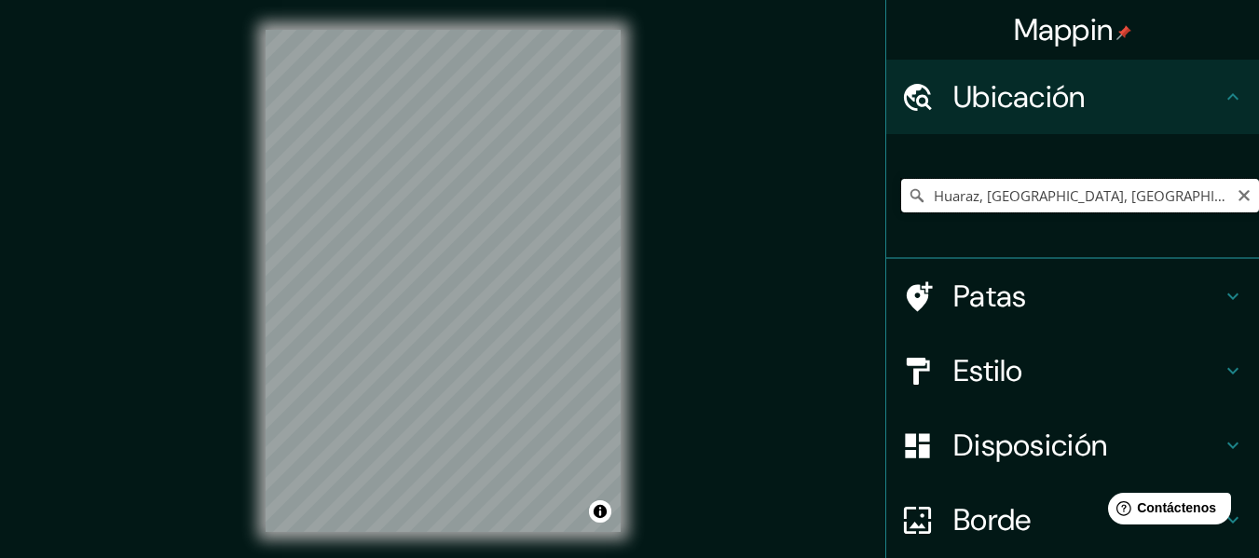
click at [985, 194] on input "Huaraz, Ancash, Peru" at bounding box center [1080, 196] width 358 height 34
drag, startPoint x: 1059, startPoint y: 197, endPoint x: 1035, endPoint y: 197, distance: 24.2
click at [1035, 197] on input "Huaraz, Ancash, Peru" at bounding box center [1080, 196] width 358 height 34
click at [1068, 195] on input "Huaraz, [GEOGRAPHIC_DATA], [GEOGRAPHIC_DATA]" at bounding box center [1080, 196] width 358 height 34
drag, startPoint x: 1068, startPoint y: 195, endPoint x: 909, endPoint y: 195, distance: 159.3
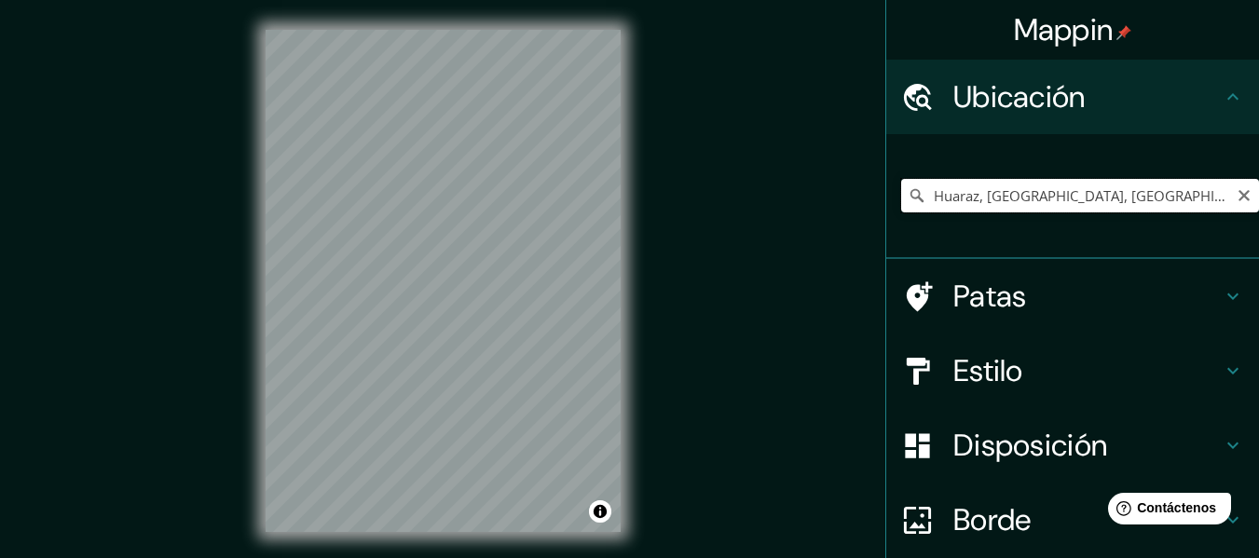
click at [909, 195] on div "Huaraz, [GEOGRAPHIC_DATA], [GEOGRAPHIC_DATA]" at bounding box center [1080, 196] width 358 height 34
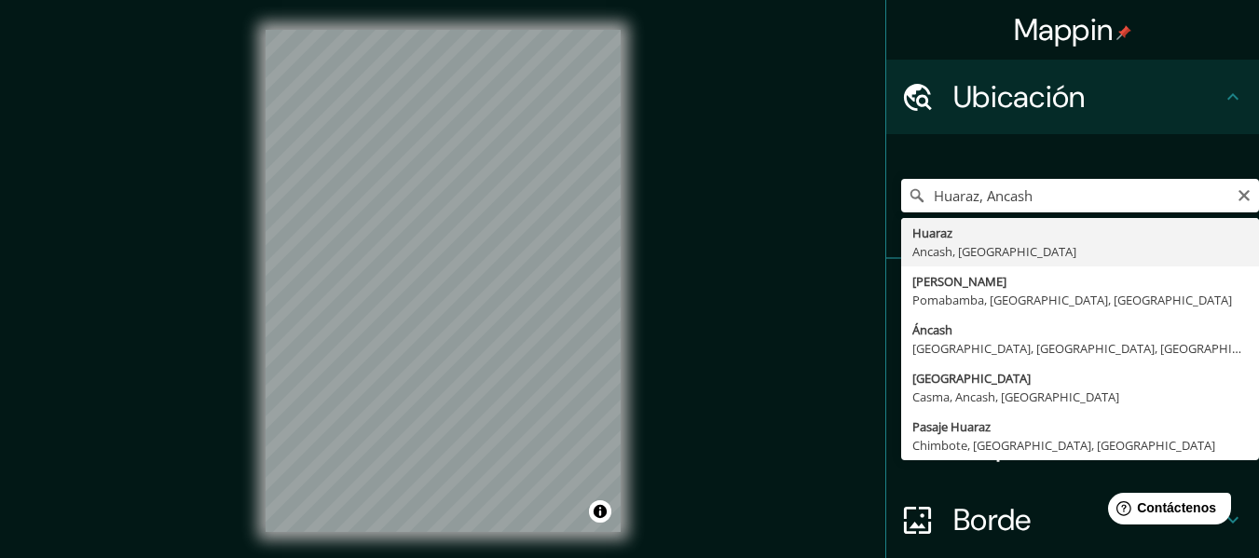
type input "Huaraz, [GEOGRAPHIC_DATA], [GEOGRAPHIC_DATA]"
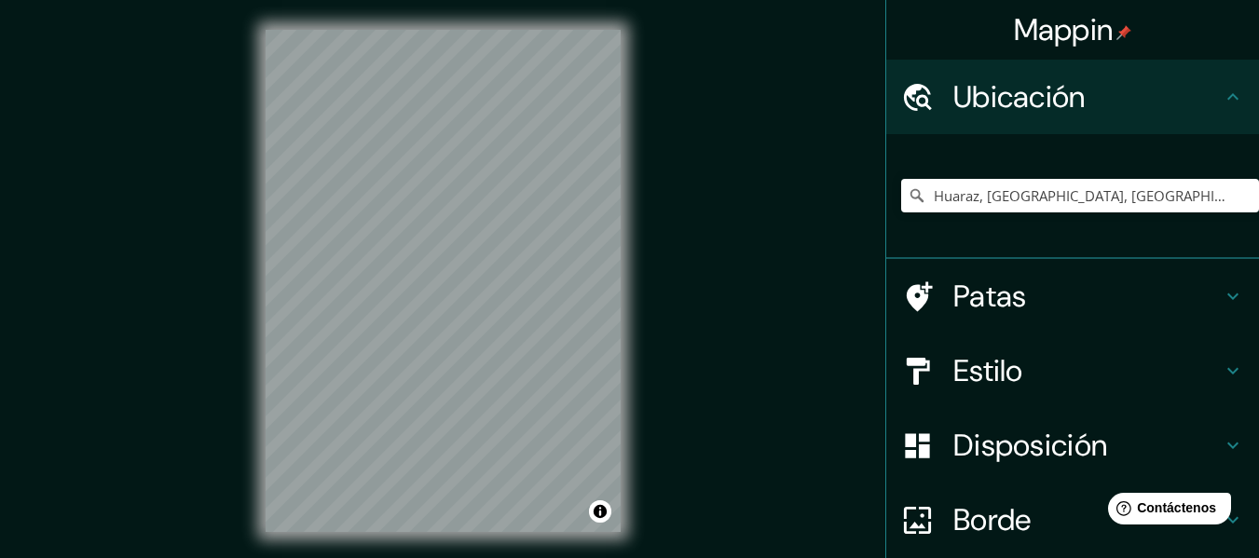
click at [1009, 368] on font "Estilo" at bounding box center [988, 370] width 70 height 39
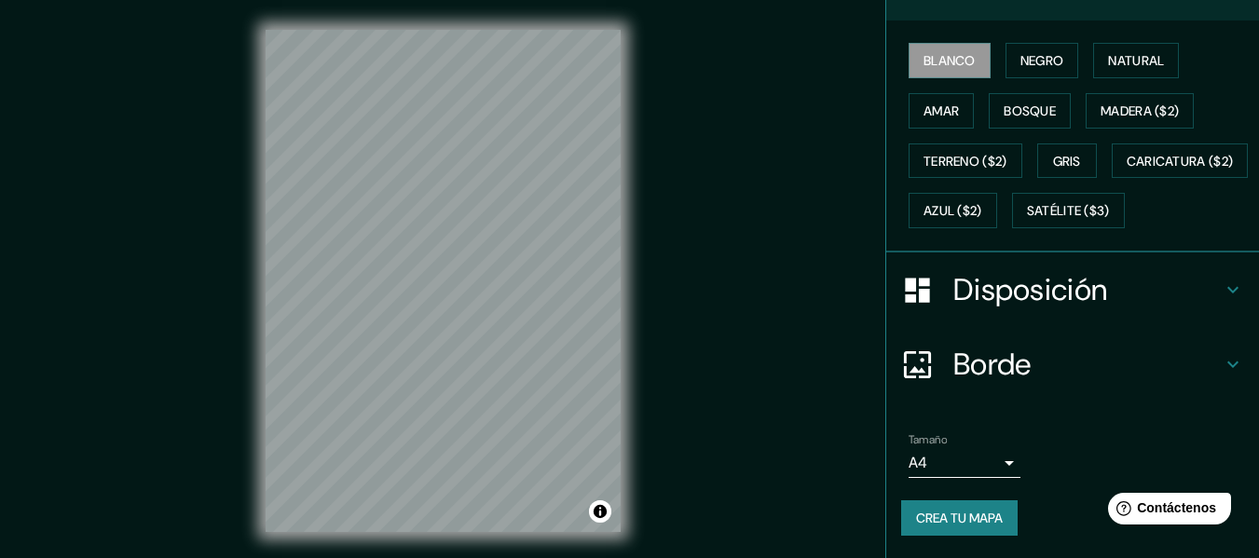
scroll to position [314, 0]
click at [1164, 280] on h4 "Disposición" at bounding box center [1087, 289] width 268 height 37
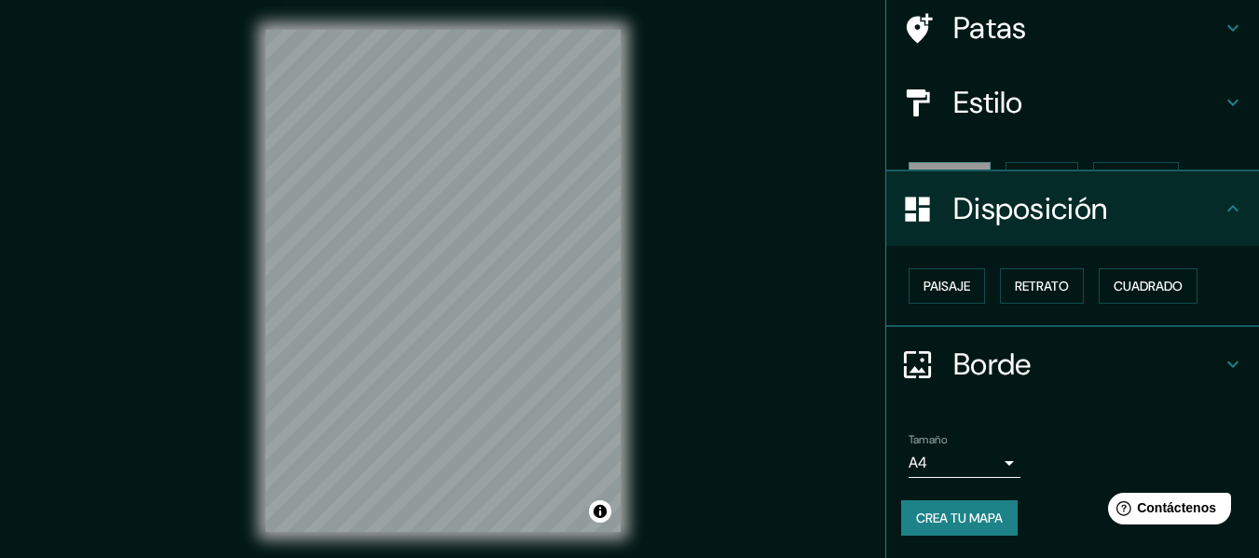
scroll to position [114, 0]
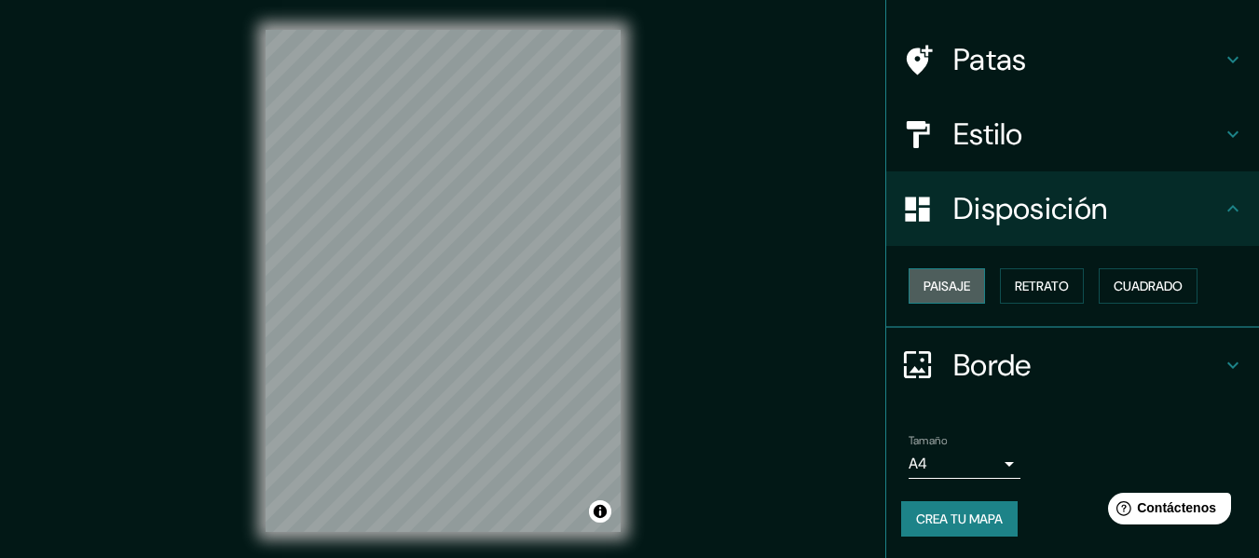
click at [933, 288] on font "Paisaje" at bounding box center [946, 286] width 47 height 17
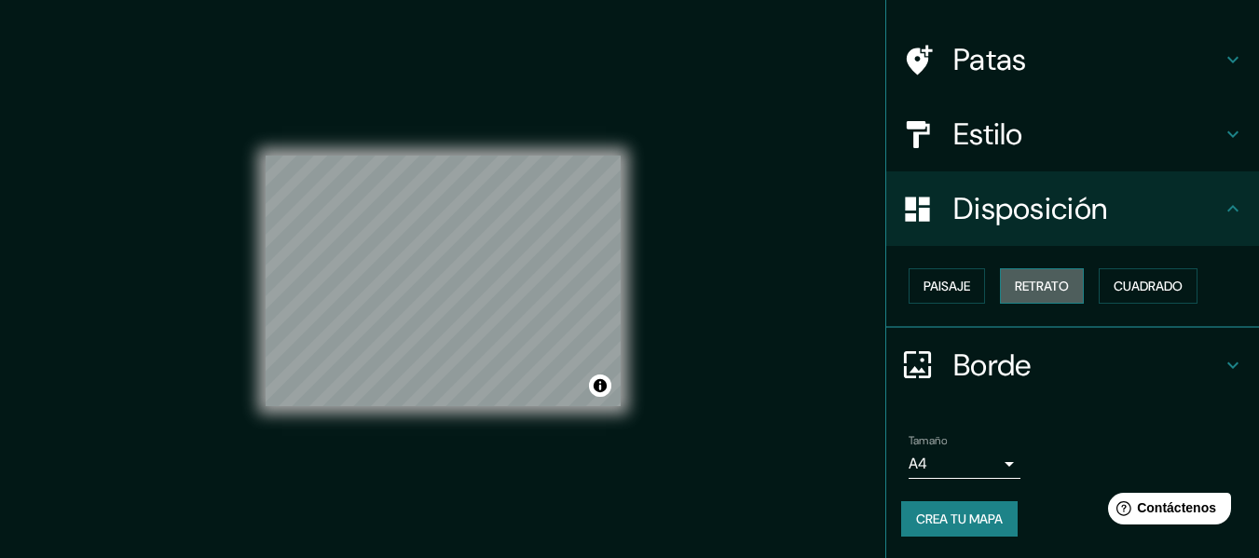
click at [1015, 285] on font "Retrato" at bounding box center [1042, 286] width 54 height 17
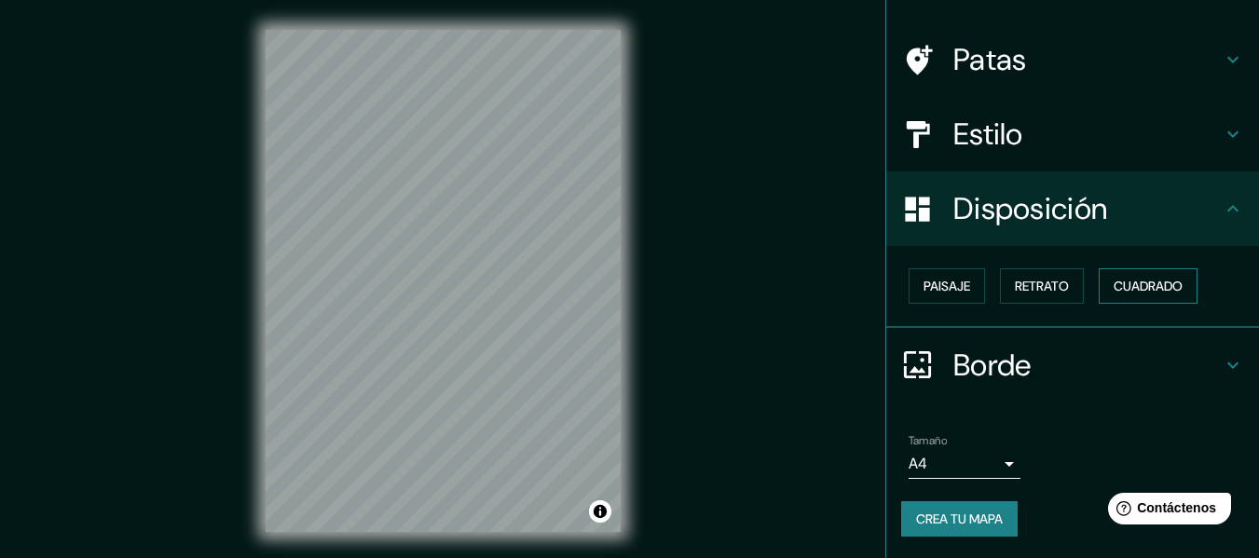
click at [1127, 282] on font "Cuadrado" at bounding box center [1148, 286] width 69 height 17
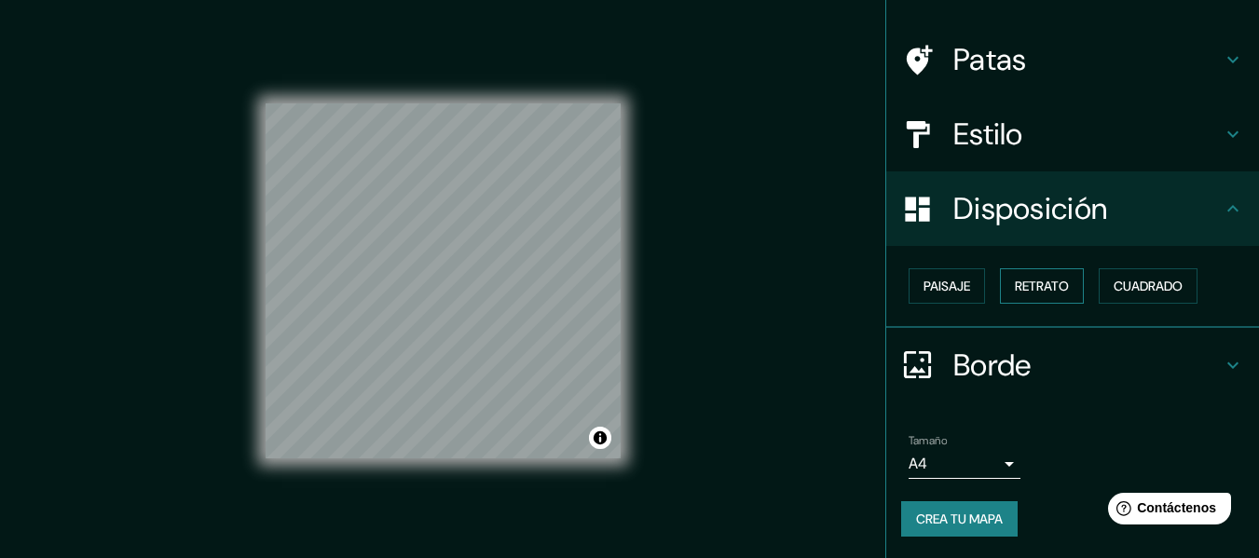
click at [1015, 286] on font "Retrato" at bounding box center [1042, 286] width 54 height 17
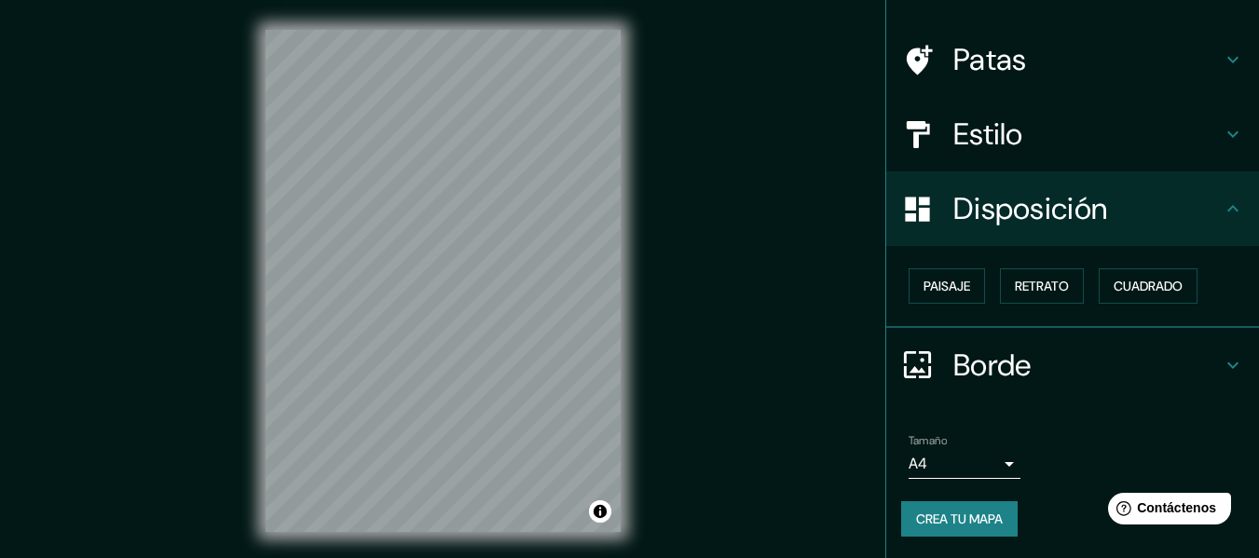
drag, startPoint x: 746, startPoint y: 258, endPoint x: 673, endPoint y: 394, distance: 154.7
click at [673, 394] on div "Mappin Ubicación Huaraz, Ancash, Peru Patas Estilo Disposición Paisaje Retrato …" at bounding box center [629, 296] width 1259 height 592
